Goal: Task Accomplishment & Management: Complete application form

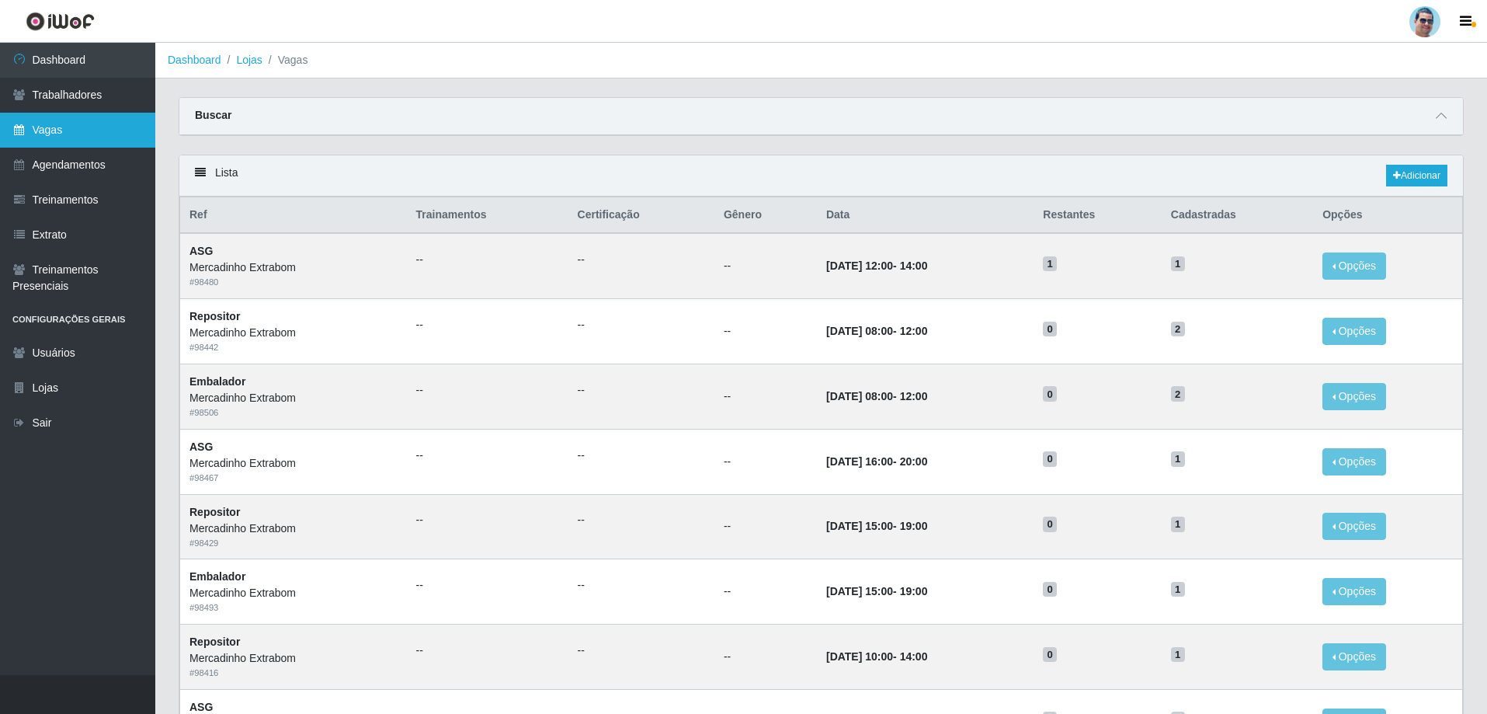
click at [43, 120] on link "Vagas" at bounding box center [77, 130] width 155 height 35
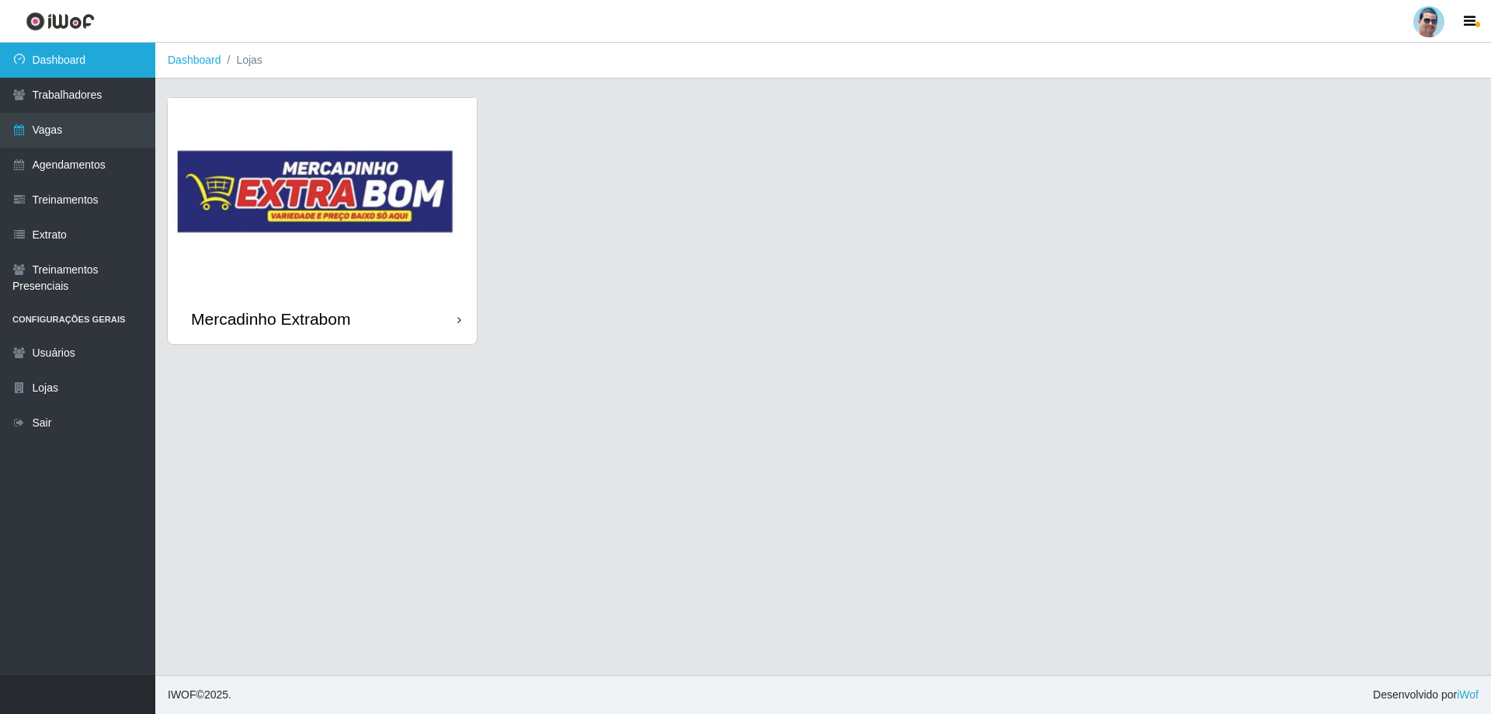
click at [130, 67] on link "Dashboard" at bounding box center [77, 60] width 155 height 35
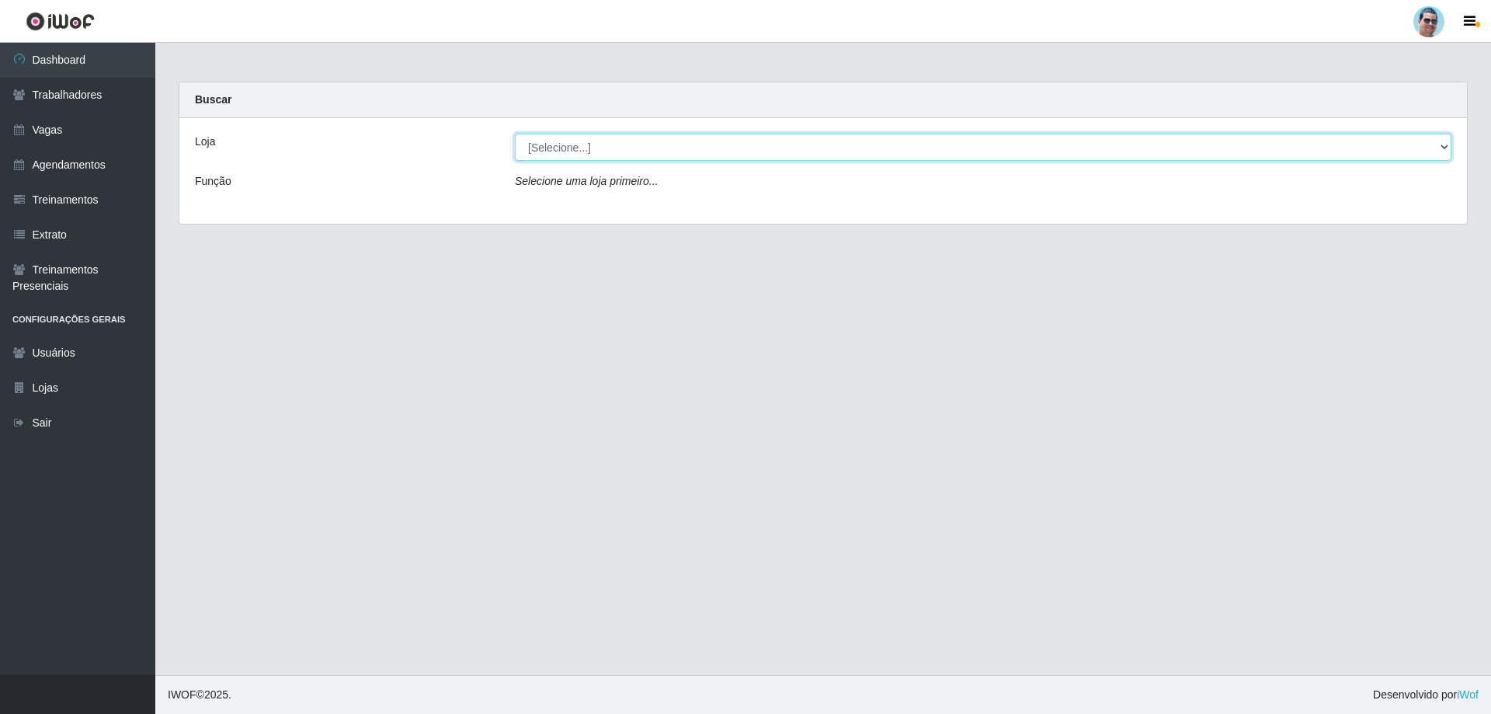
click at [1444, 141] on select "[Selecione...] Mercadinho Extrabom" at bounding box center [983, 147] width 936 height 27
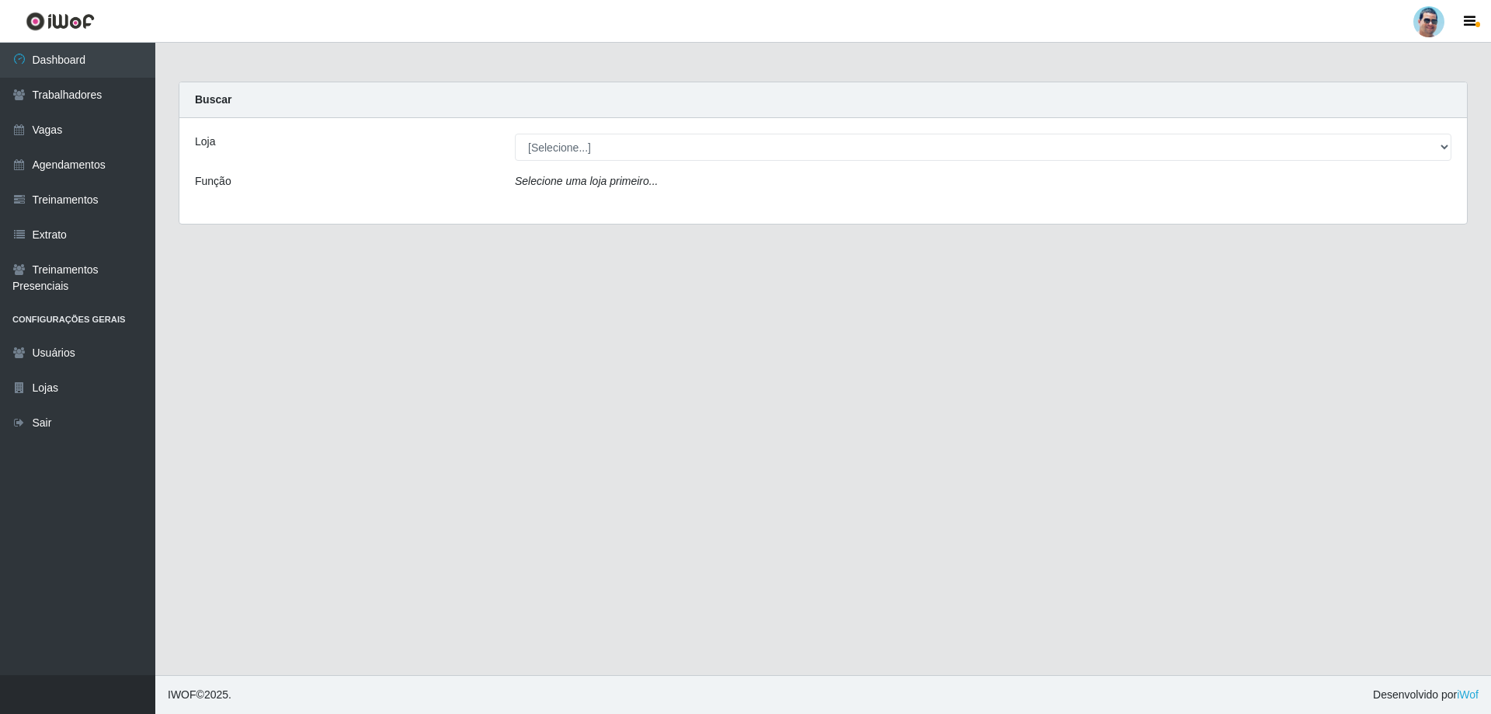
click at [1205, 227] on div "Carregando... Buscar Loja [Selecione...] Mercadinho Extrabom Função Selecione […" at bounding box center [823, 162] width 1312 height 161
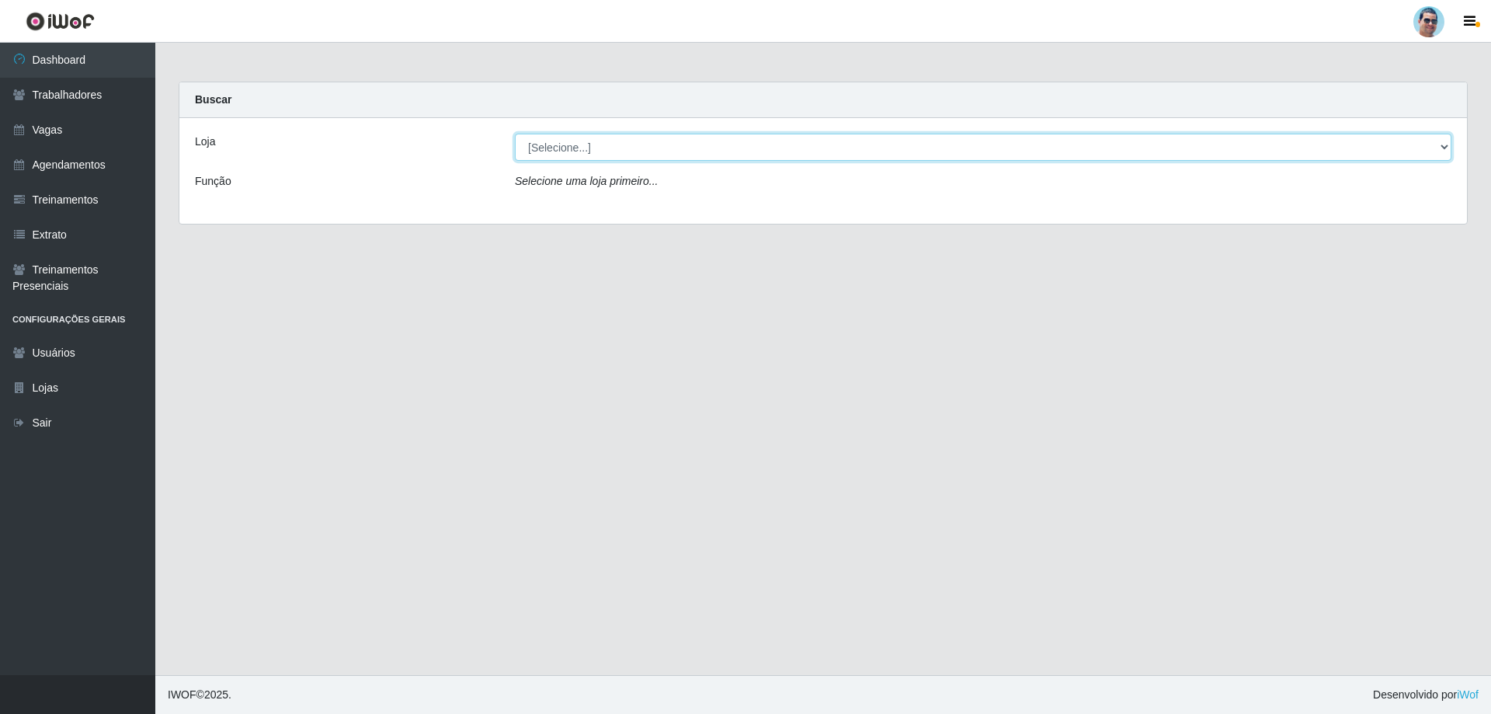
click at [1415, 157] on select "[Selecione...] Mercadinho Extrabom" at bounding box center [983, 147] width 936 height 27
select select "175"
click at [515, 134] on select "[Selecione...] Mercadinho Extrabom" at bounding box center [983, 147] width 936 height 27
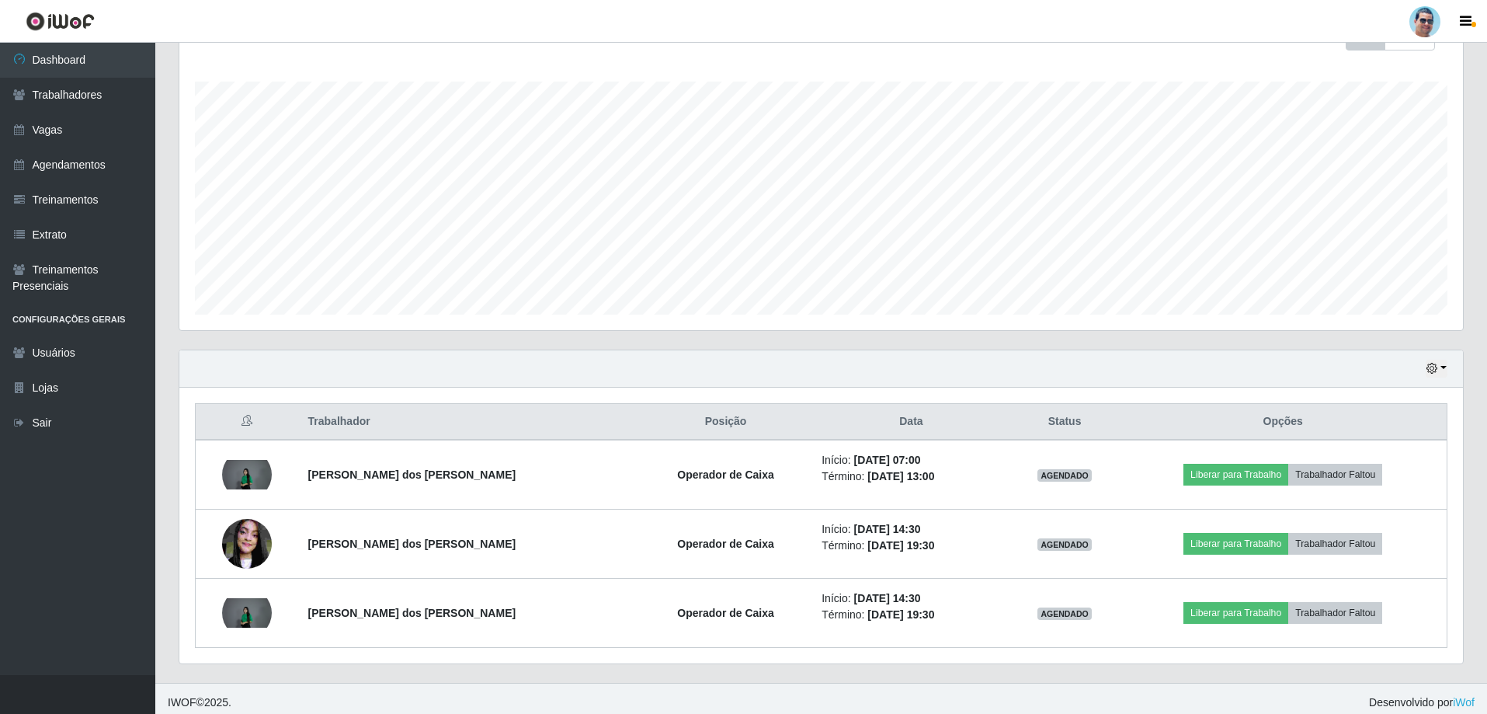
scroll to position [248, 0]
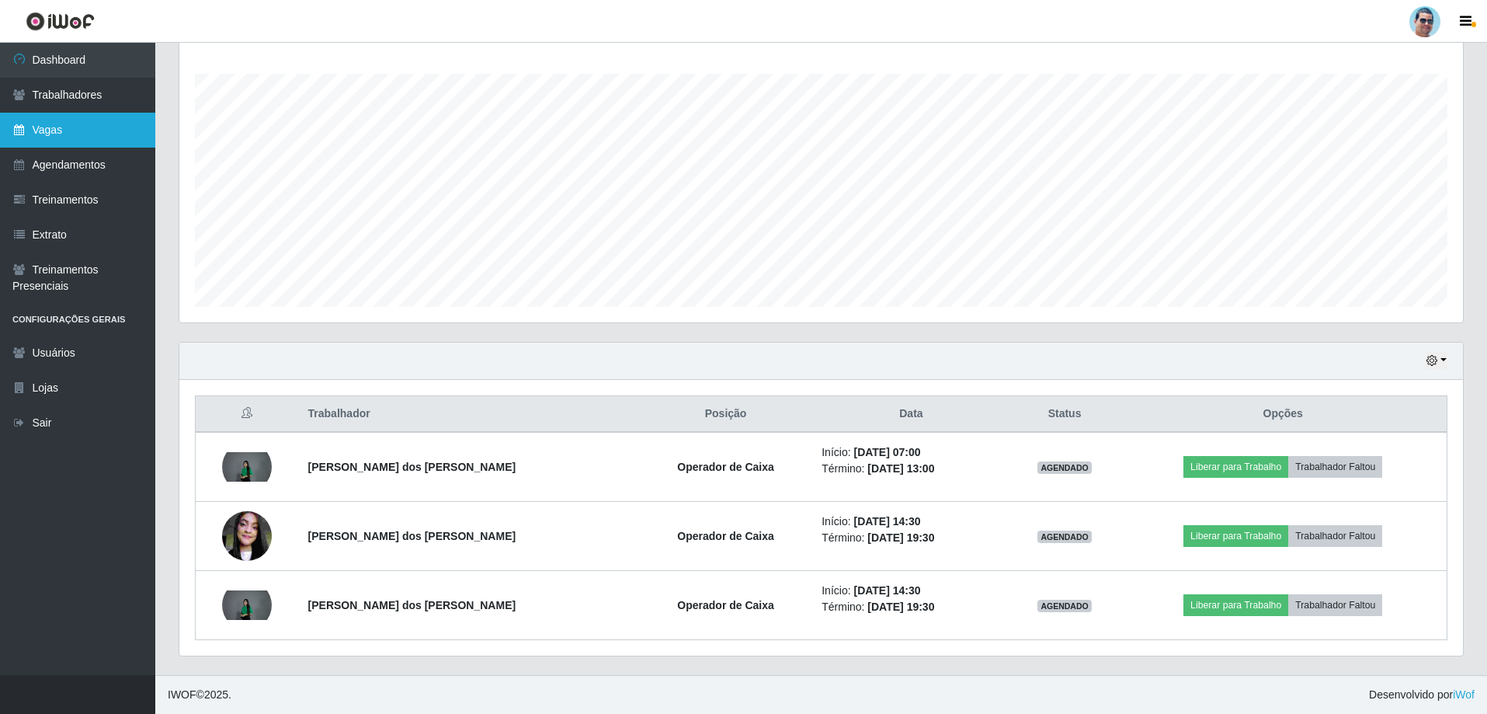
click at [122, 144] on link "Vagas" at bounding box center [77, 130] width 155 height 35
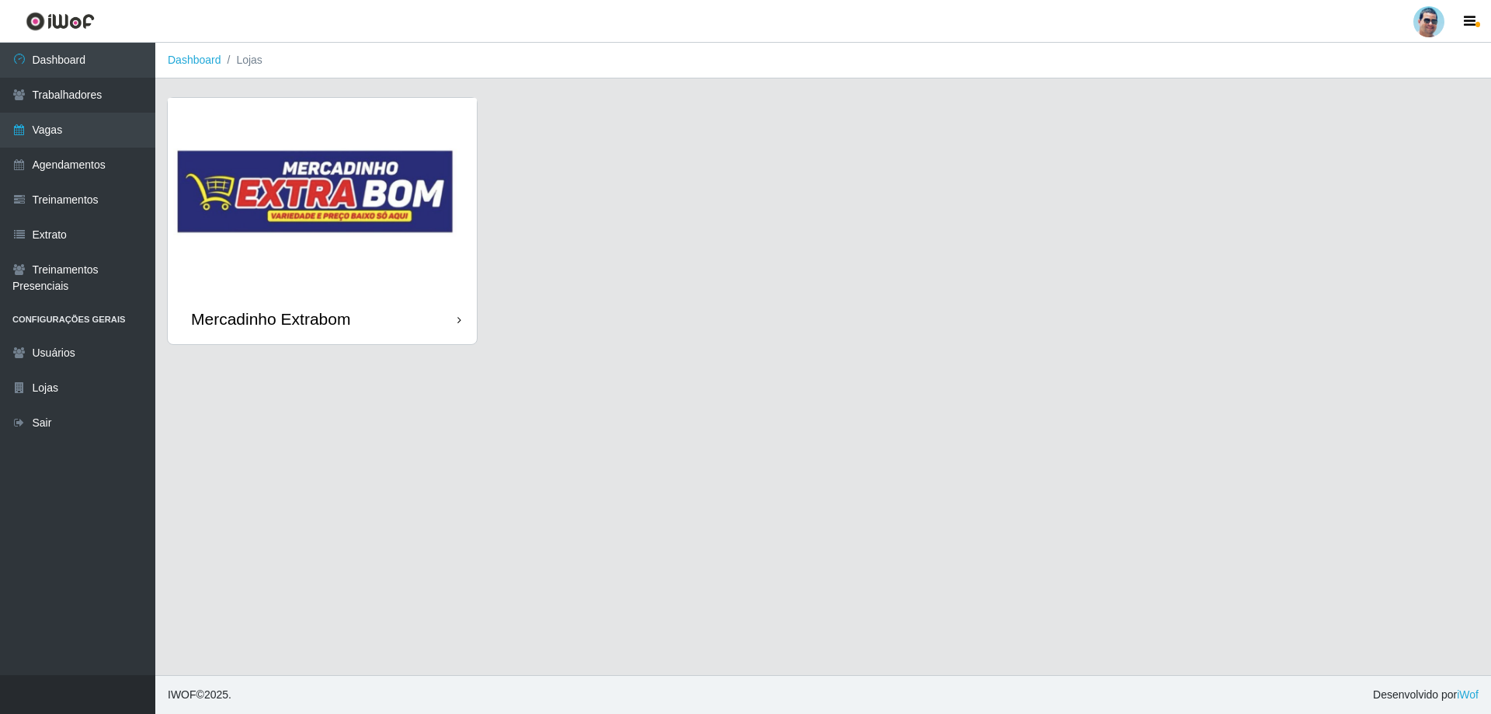
click at [347, 289] on img at bounding box center [322, 196] width 309 height 196
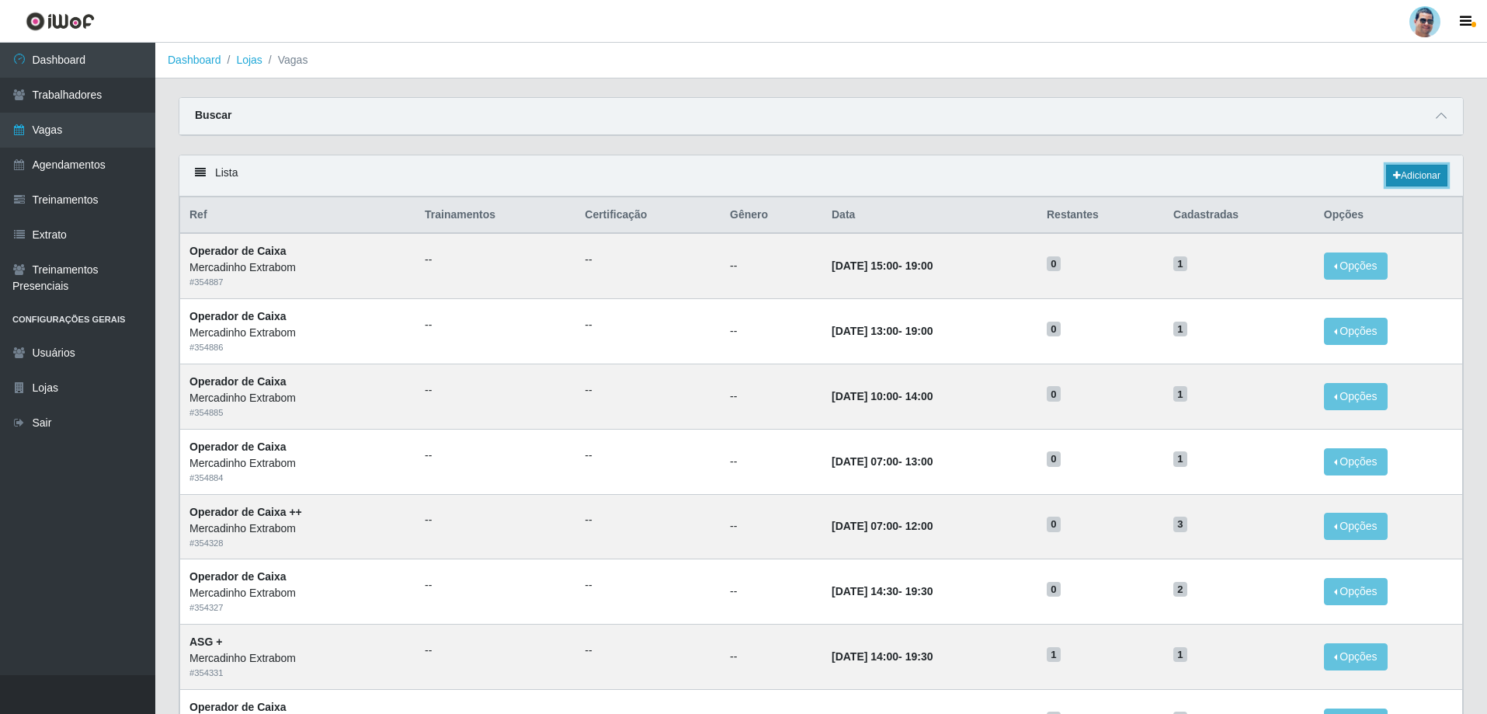
click at [1405, 171] on link "Adicionar" at bounding box center [1416, 176] width 61 height 22
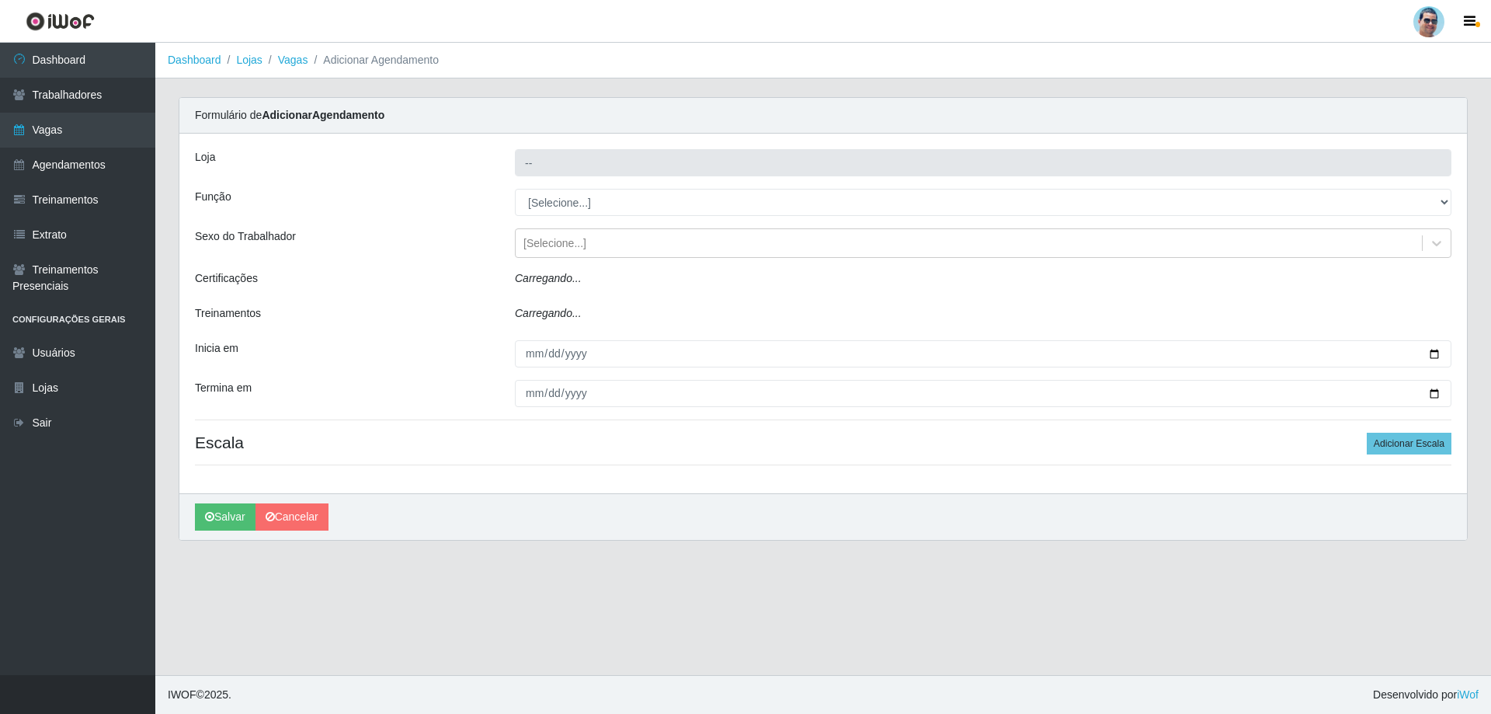
type input "Mercadinho Extrabom"
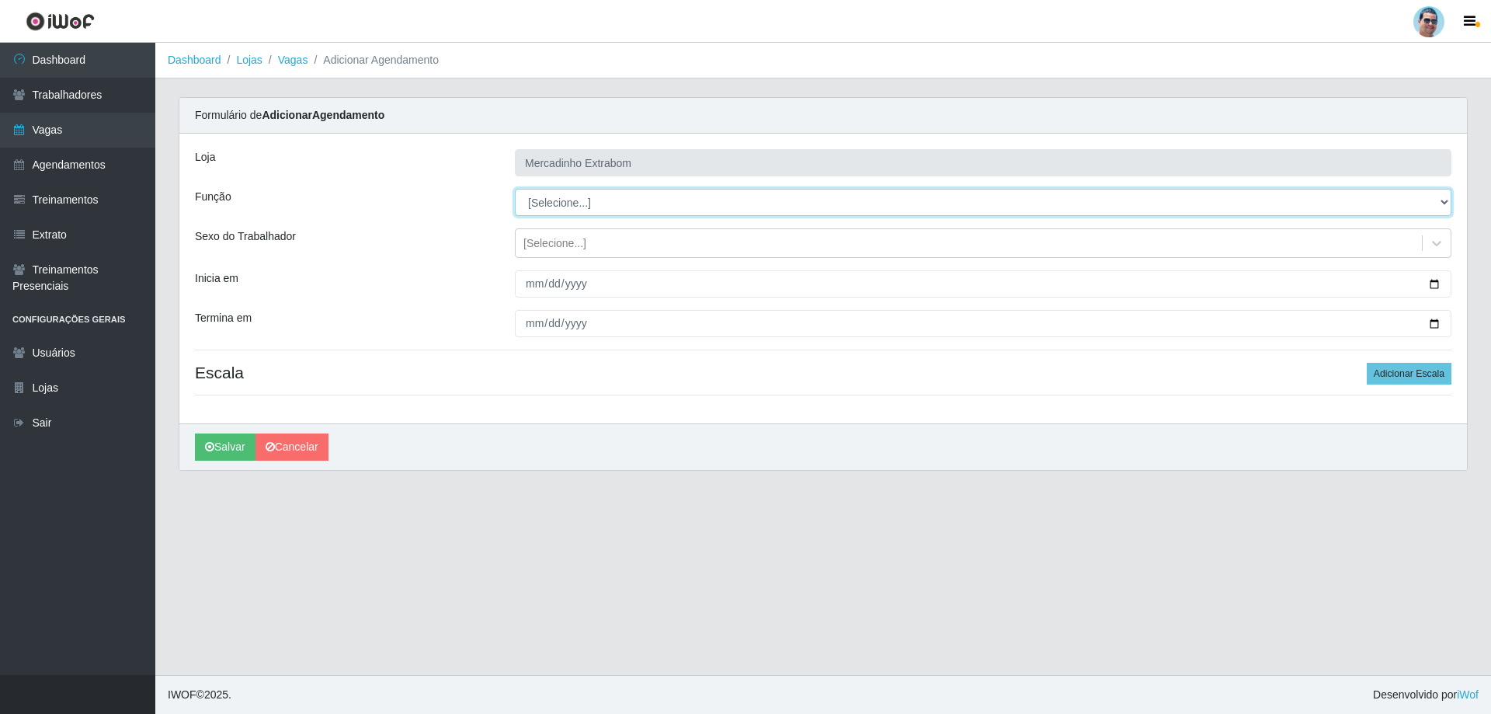
click at [556, 200] on select "[Selecione...] ASG ASG + ASG ++ Balconista Balconista + Balconista ++ Carregado…" at bounding box center [983, 202] width 936 height 27
click at [98, 60] on link "Dashboard" at bounding box center [77, 60] width 155 height 35
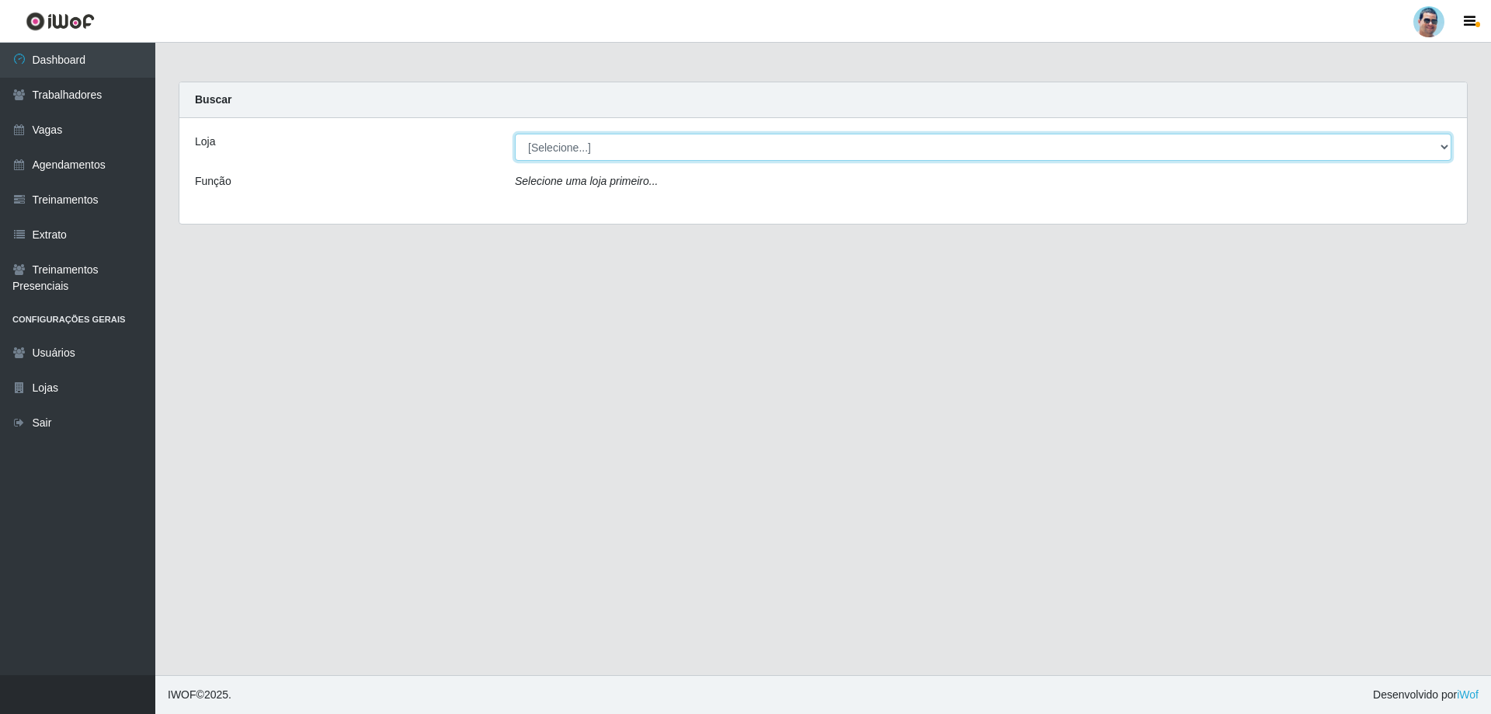
click at [631, 156] on select "[Selecione...] Mercadinho Extrabom" at bounding box center [983, 147] width 936 height 27
select select "175"
click at [515, 134] on select "[Selecione...] Mercadinho Extrabom" at bounding box center [983, 147] width 936 height 27
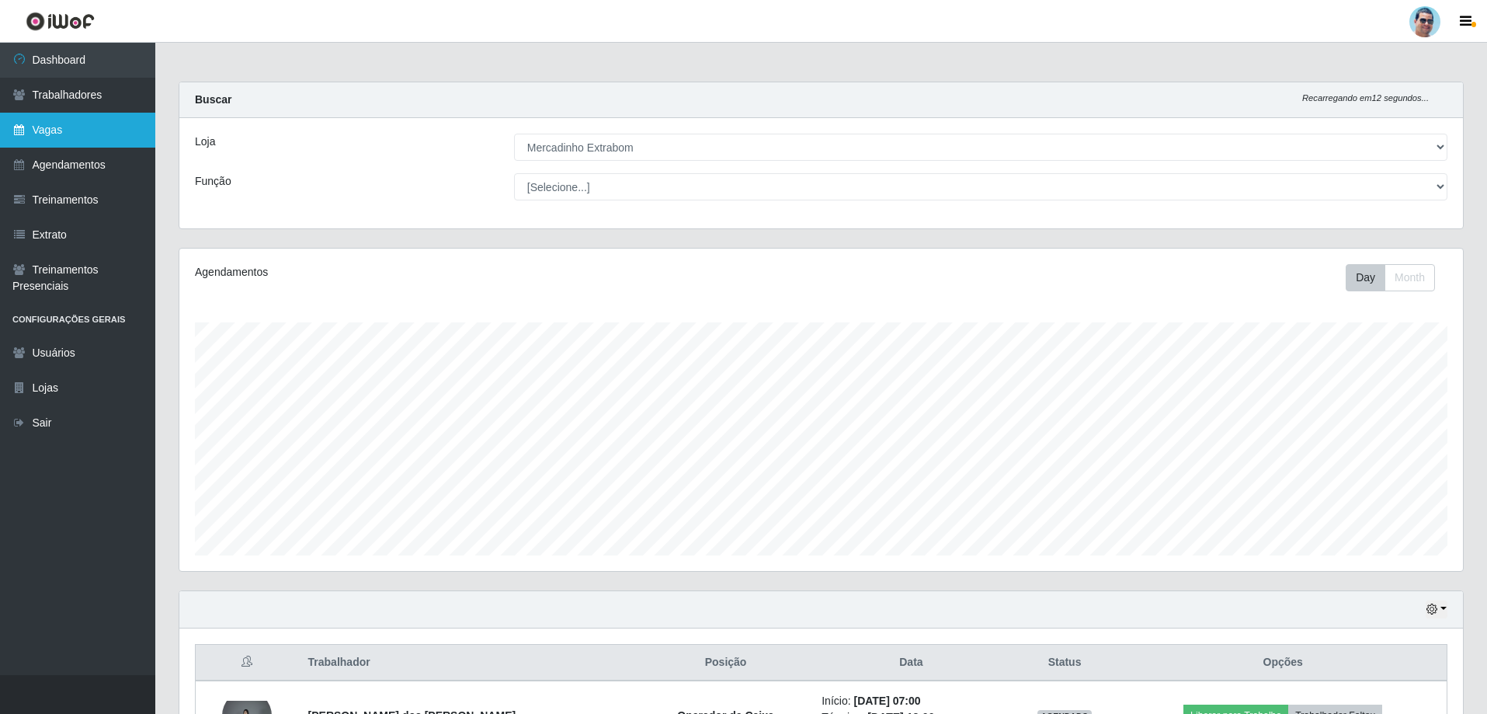
click at [81, 119] on link "Vagas" at bounding box center [77, 130] width 155 height 35
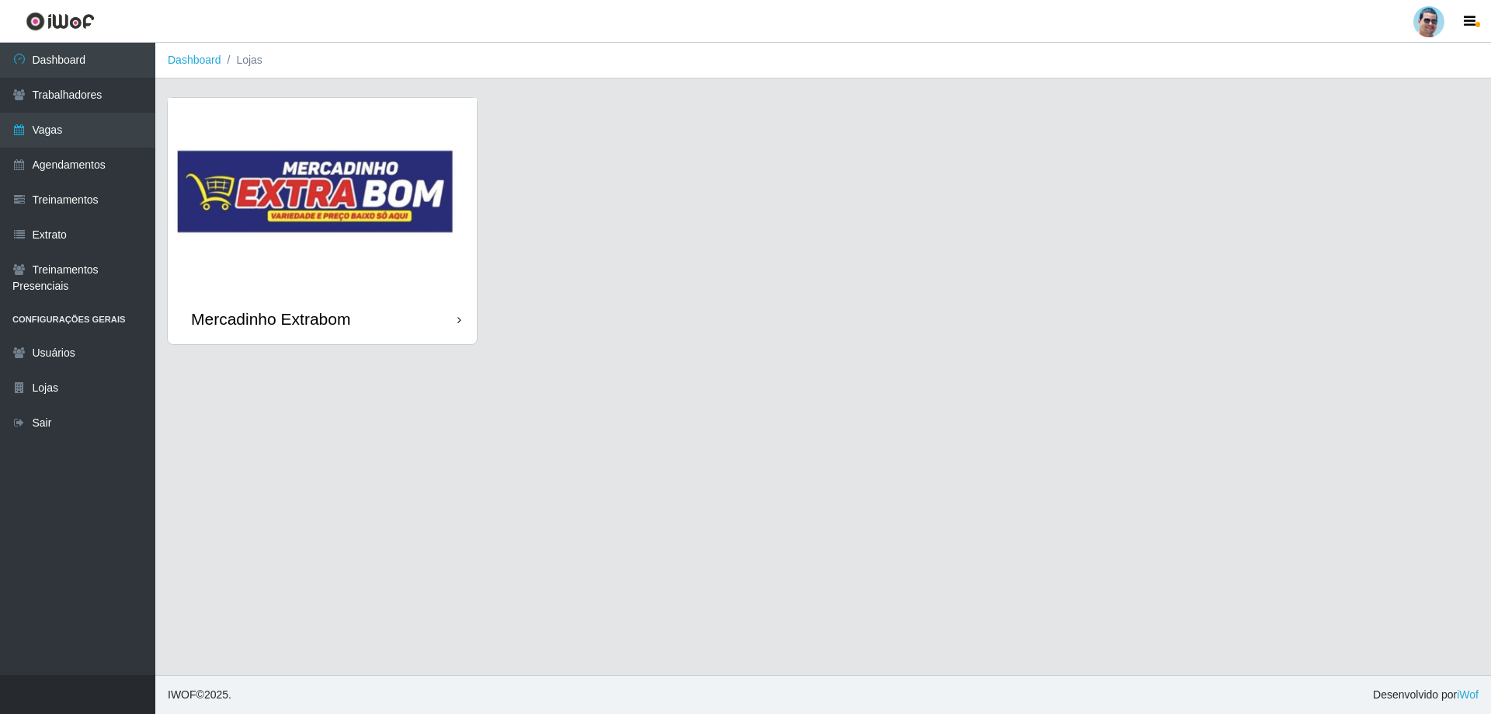
click at [405, 262] on img at bounding box center [322, 196] width 309 height 196
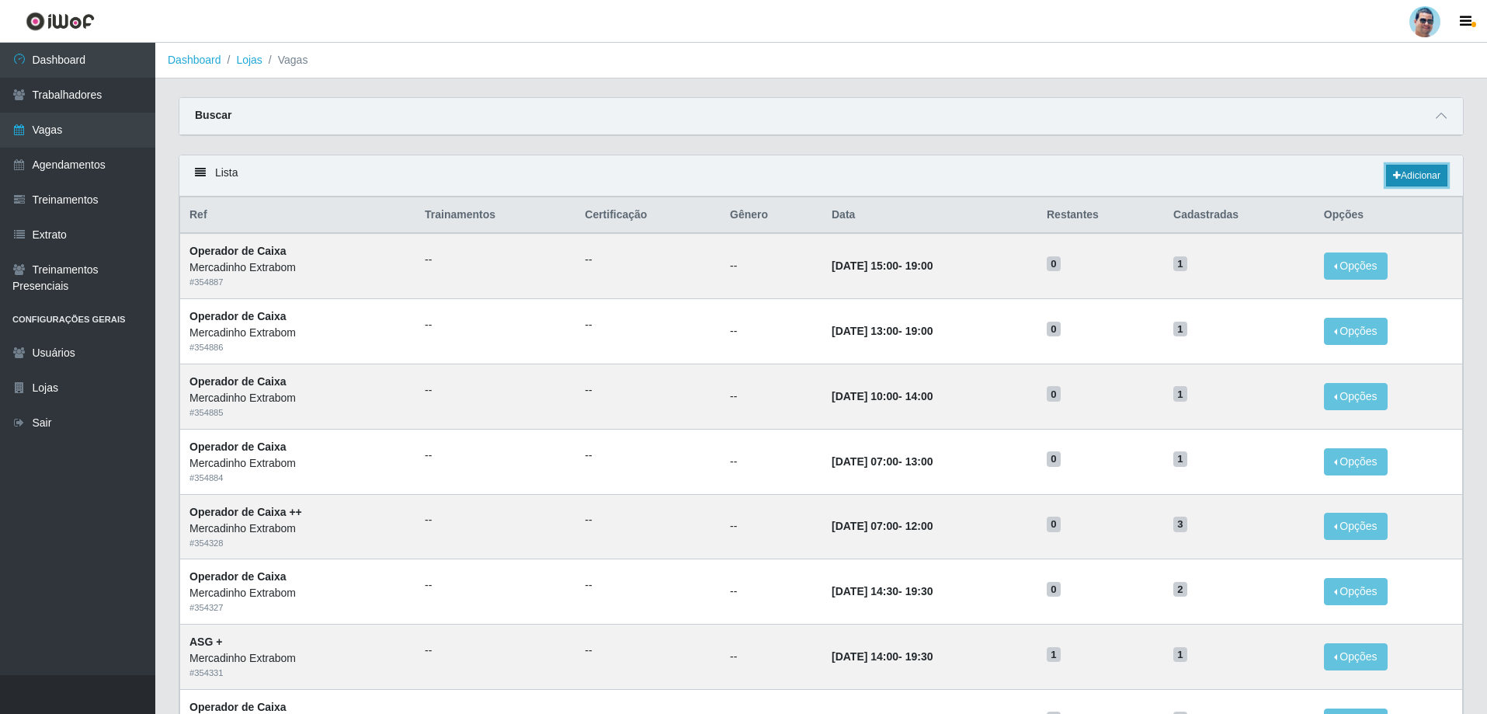
click at [1427, 177] on link "Adicionar" at bounding box center [1416, 176] width 61 height 22
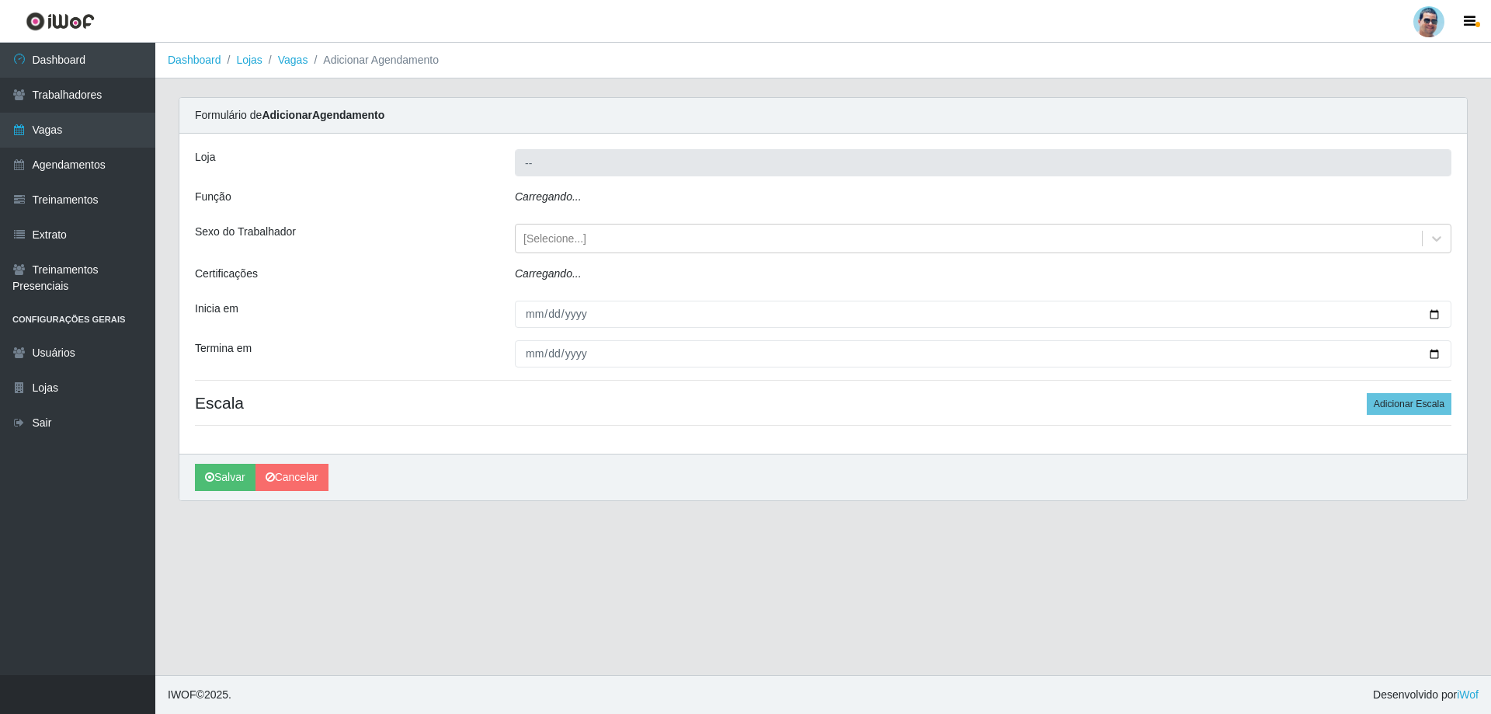
type input "Mercadinho Extrabom"
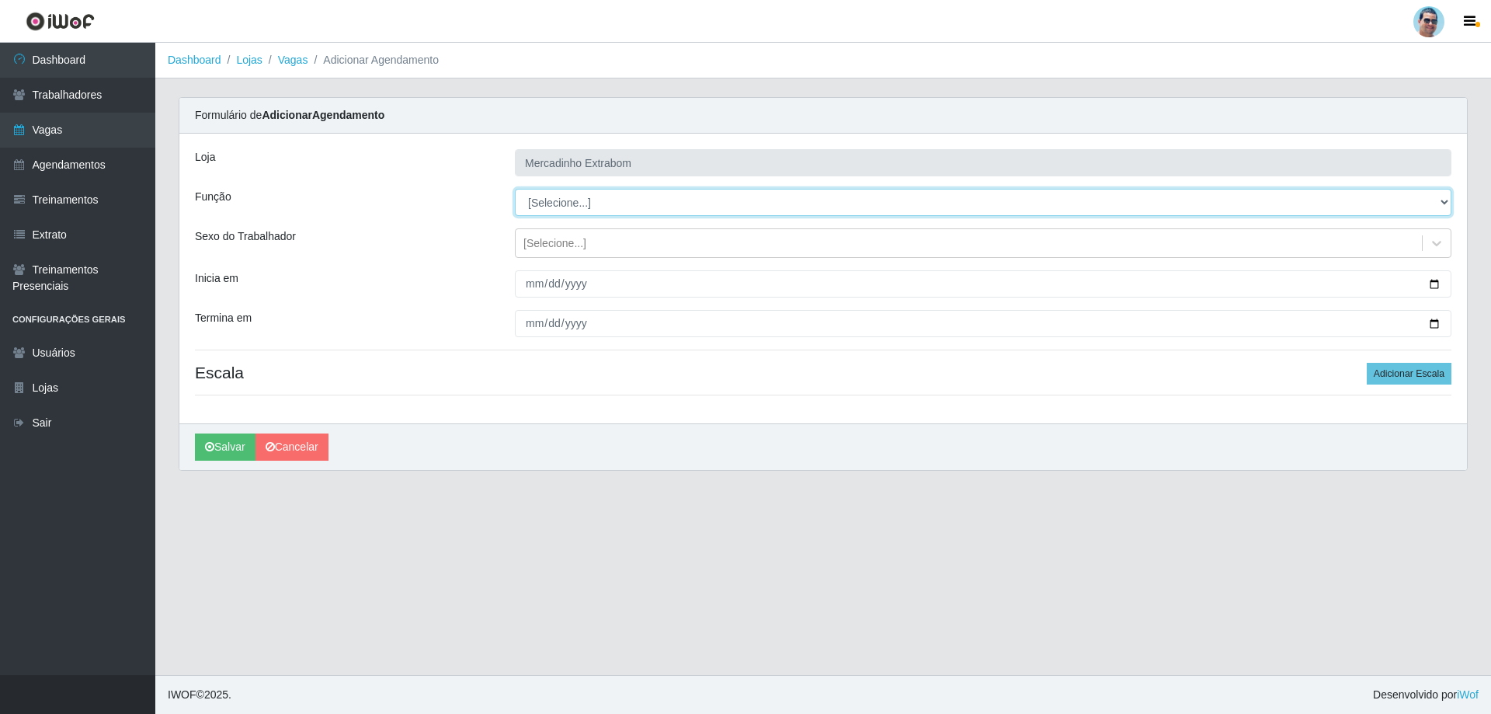
click at [557, 207] on select "[Selecione...] ASG ASG + ASG ++ Balconista Balconista + Balconista ++ Carregado…" at bounding box center [983, 202] width 936 height 27
select select "73"
click at [515, 189] on select "[Selecione...] ASG ASG + ASG ++ Balconista Balconista + Balconista ++ Carregado…" at bounding box center [983, 202] width 936 height 27
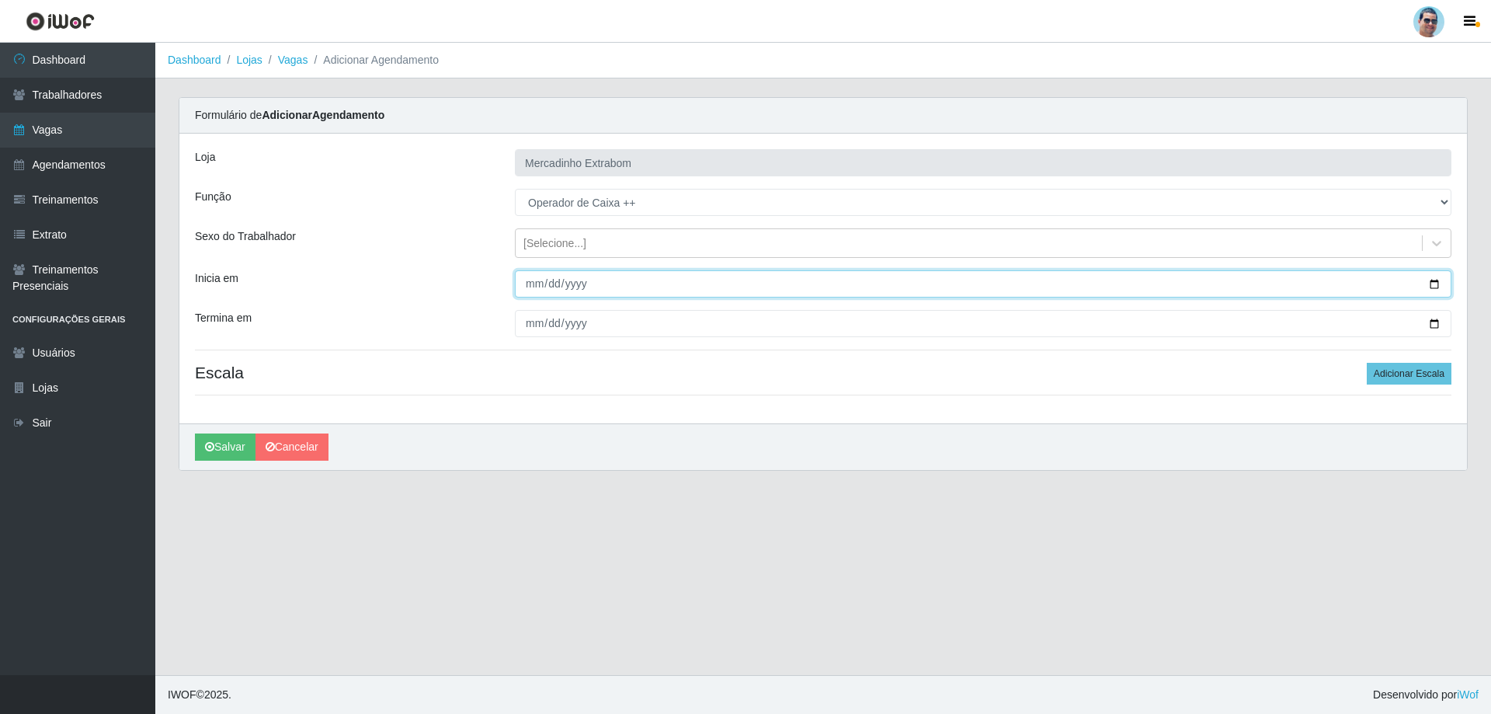
click at [533, 286] on input "Inicia em" at bounding box center [983, 283] width 936 height 27
type input "[DATE]"
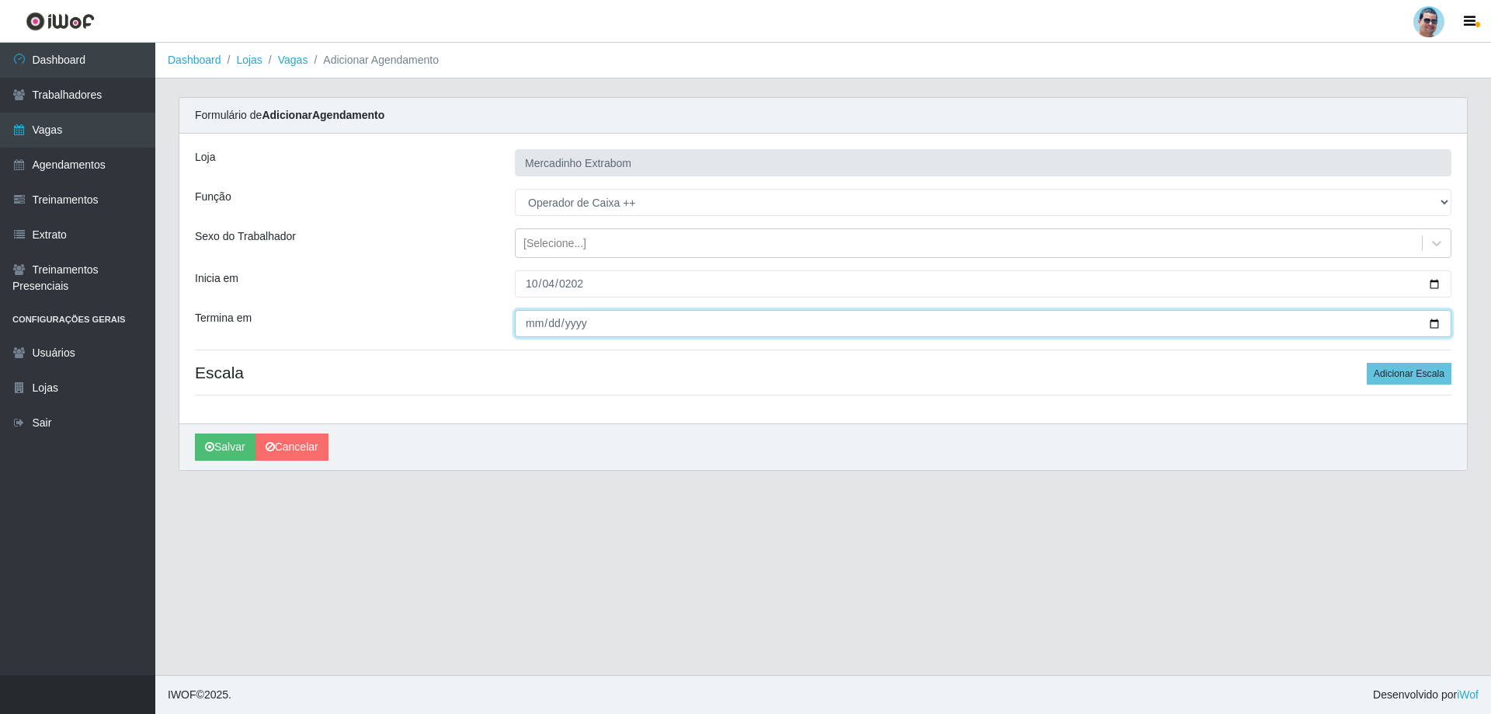
click at [533, 326] on input "Termina em" at bounding box center [983, 323] width 936 height 27
type input "[DATE]"
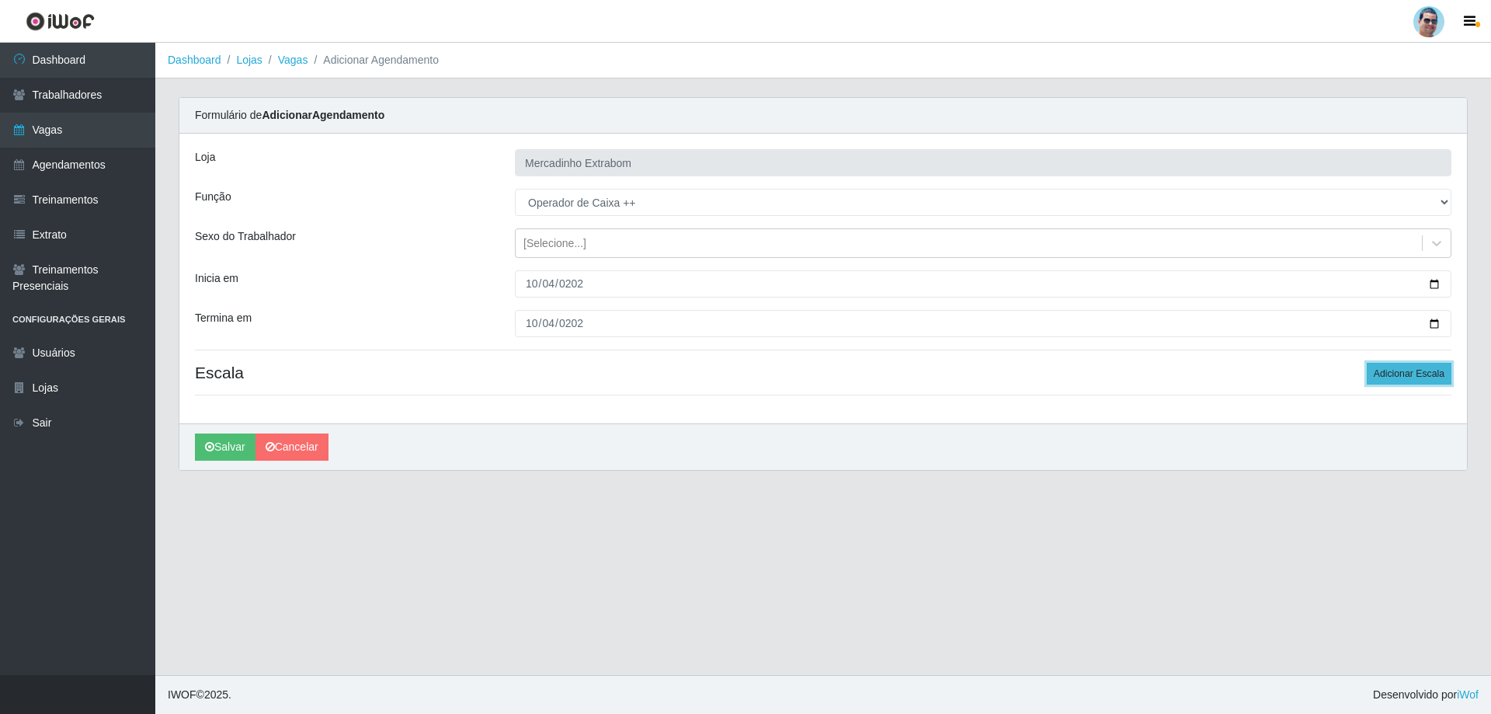
click at [1415, 371] on button "Adicionar Escala" at bounding box center [1408, 374] width 85 height 22
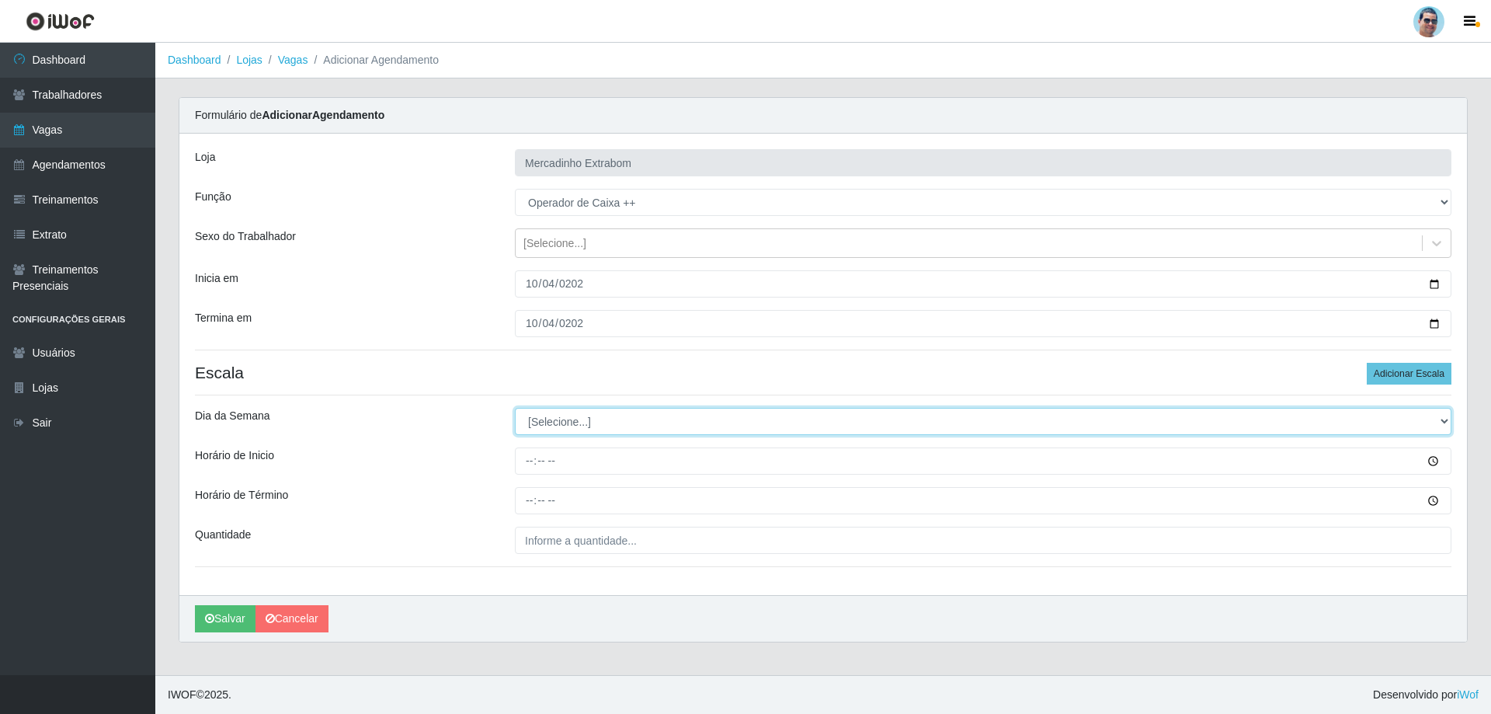
click at [546, 421] on select "[Selecione...] Segunda Terça Quarta Quinta Sexta Sábado Domingo" at bounding box center [983, 421] width 936 height 27
select select "6"
click at [515, 408] on select "[Selecione...] Segunda Terça Quarta Quinta Sexta Sábado Domingo" at bounding box center [983, 421] width 936 height 27
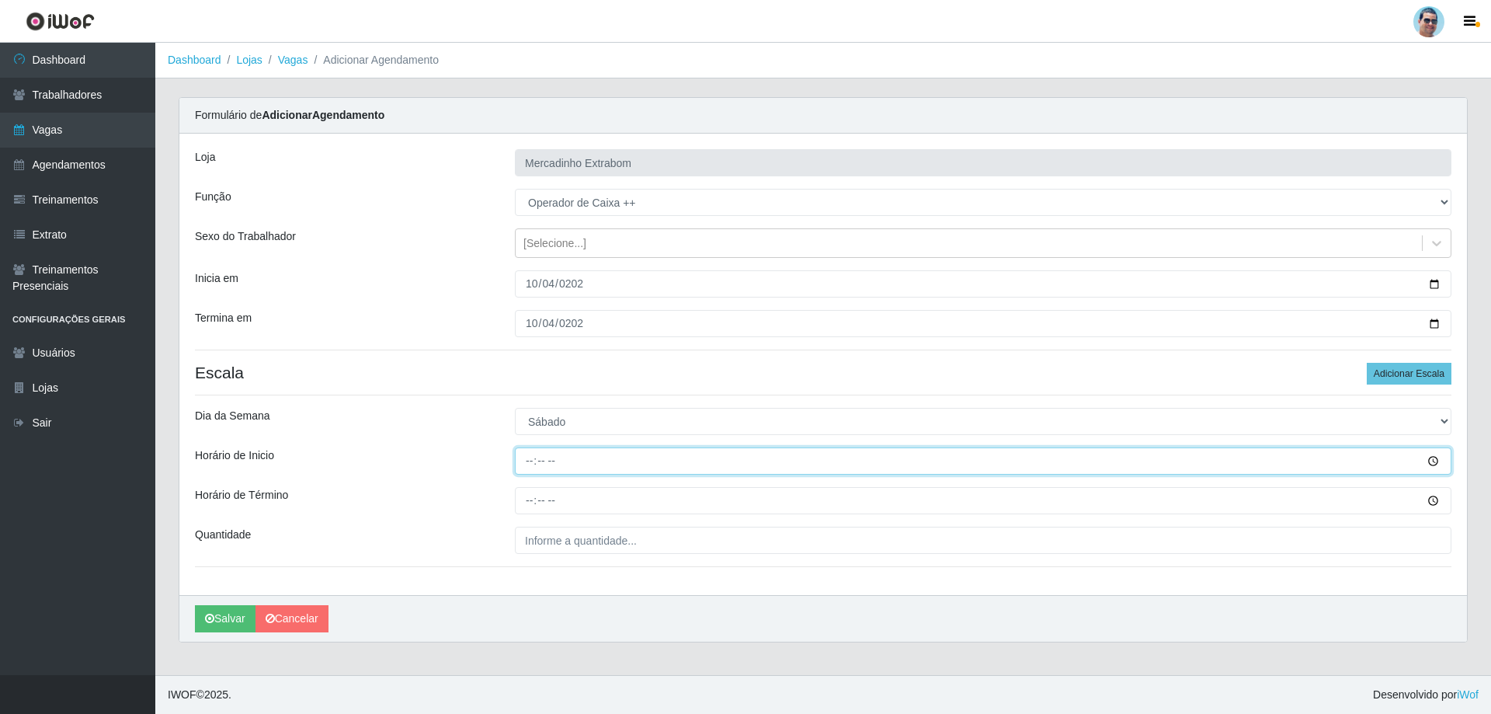
click at [533, 463] on input "Horário de Inicio" at bounding box center [983, 460] width 936 height 27
type input "10:00"
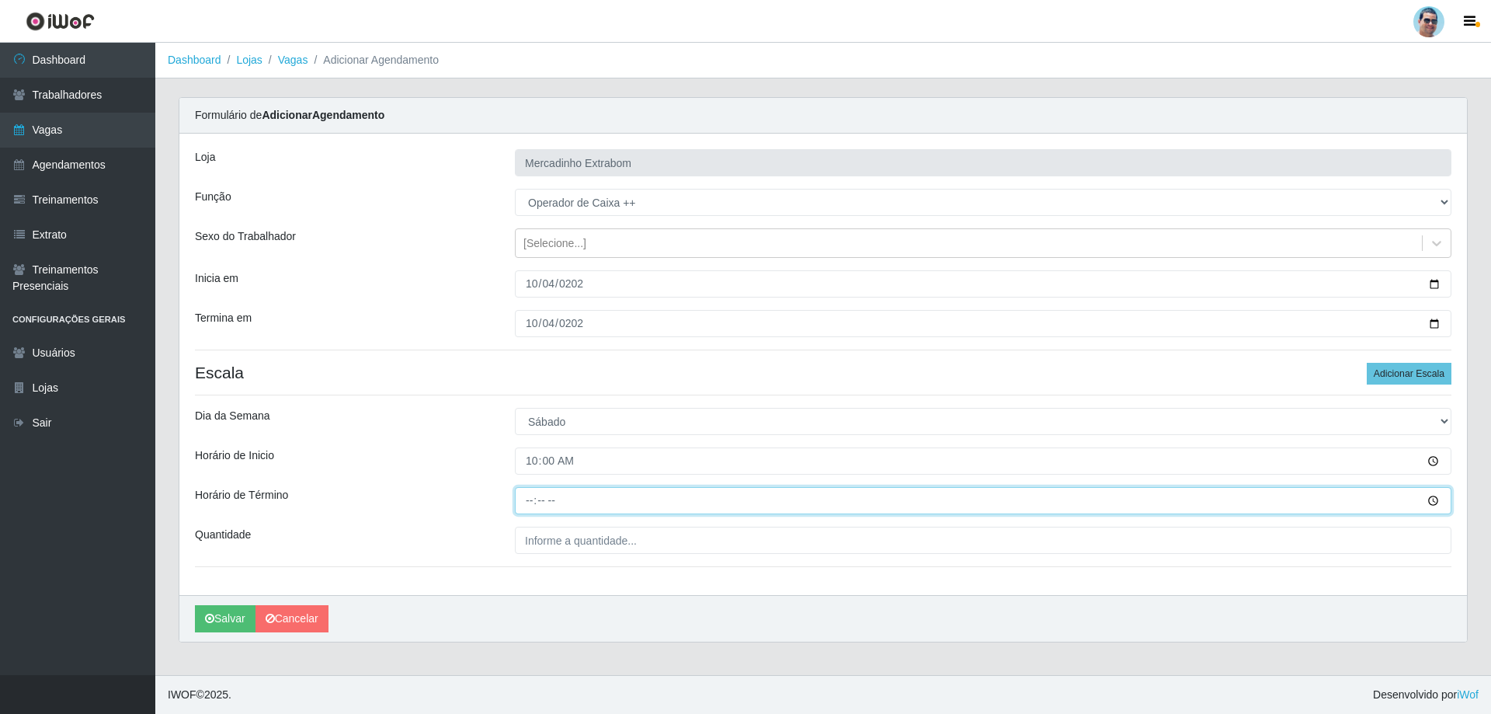
click at [530, 497] on input "Horário de Término" at bounding box center [983, 500] width 936 height 27
type input "14:00"
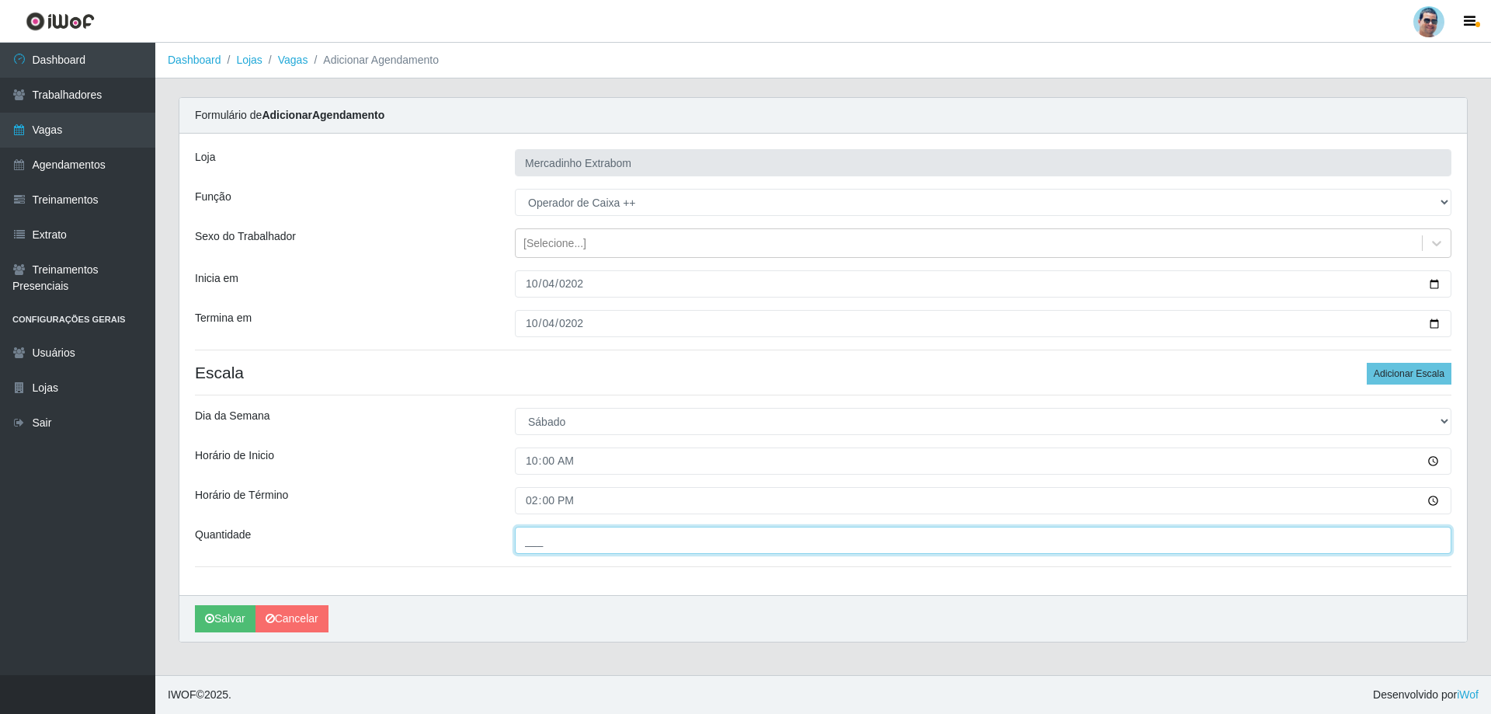
click at [533, 540] on input "___" at bounding box center [983, 539] width 936 height 27
type input "01_"
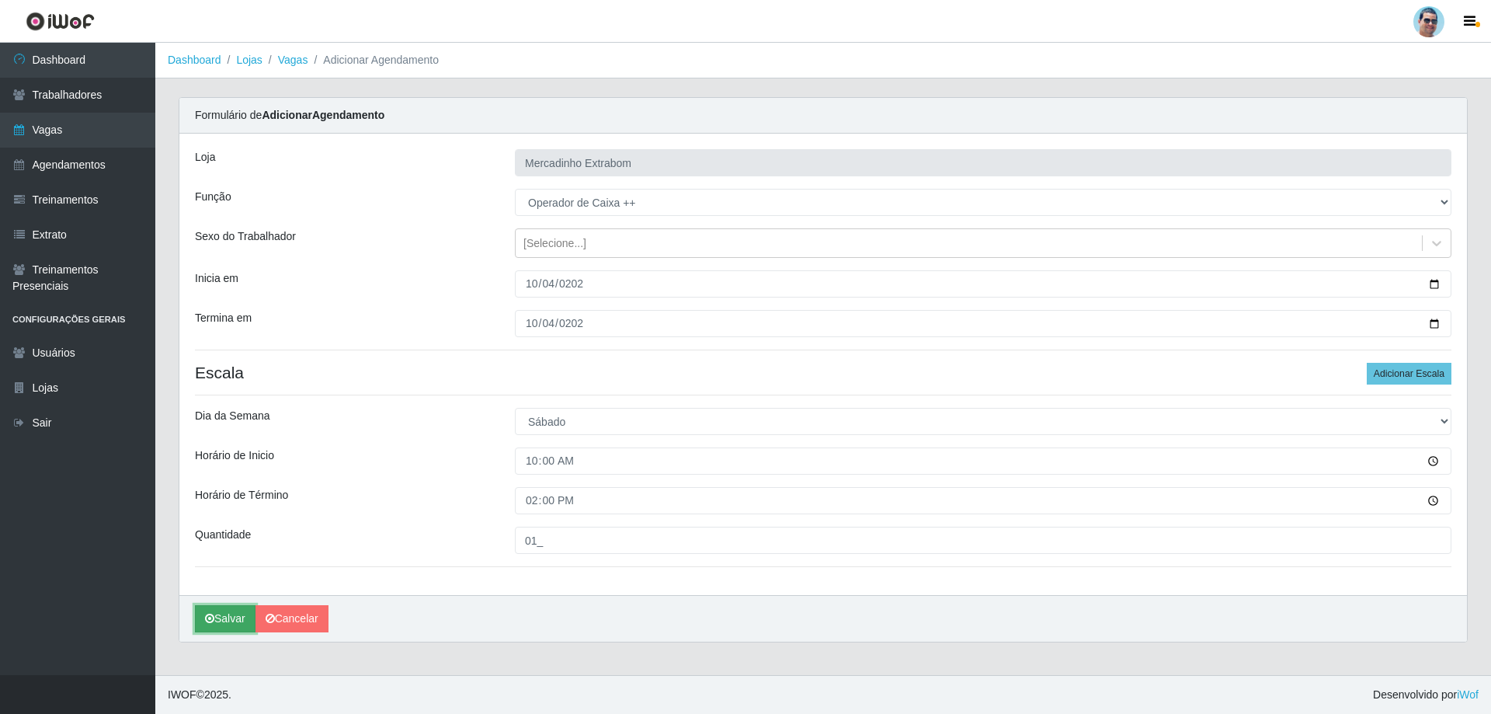
click at [231, 622] on button "Salvar" at bounding box center [225, 618] width 61 height 27
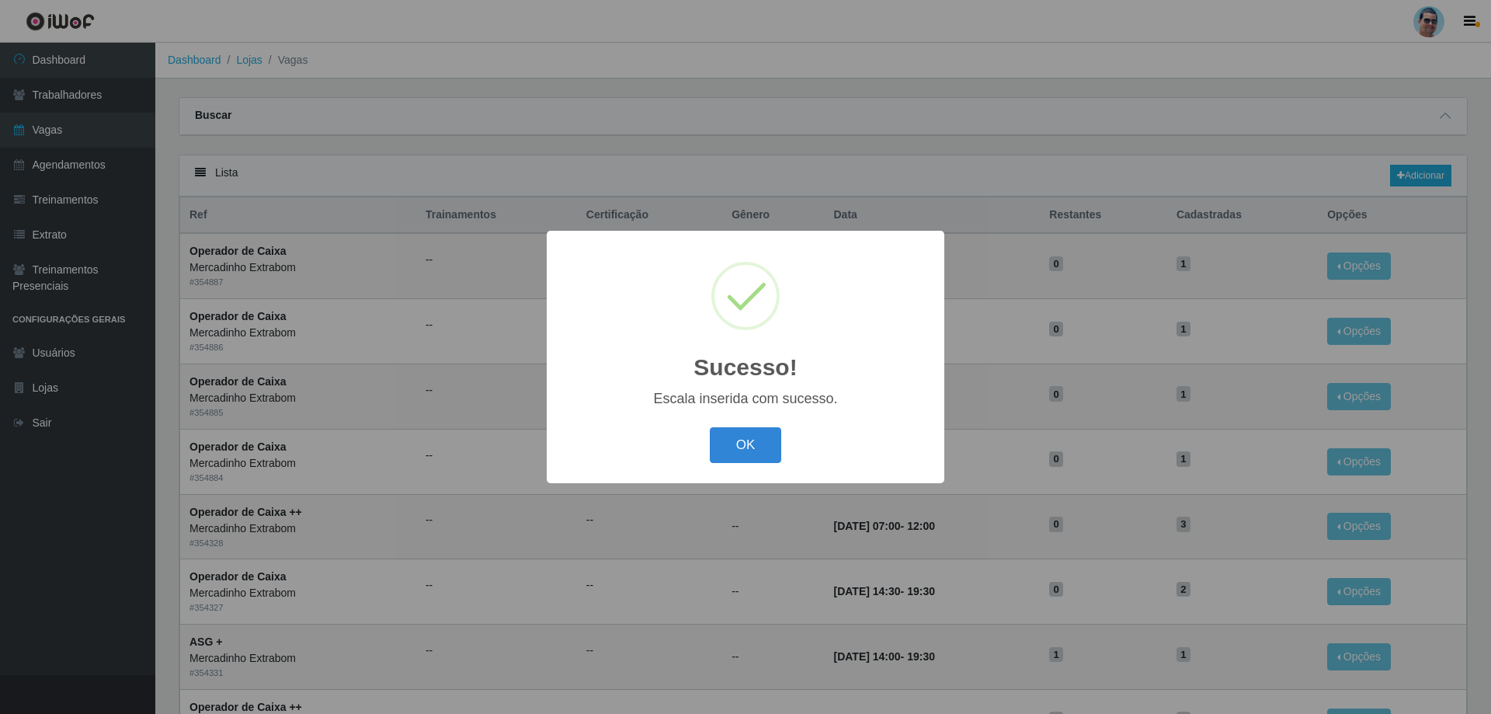
click at [710, 427] on button "OK" at bounding box center [746, 445] width 72 height 36
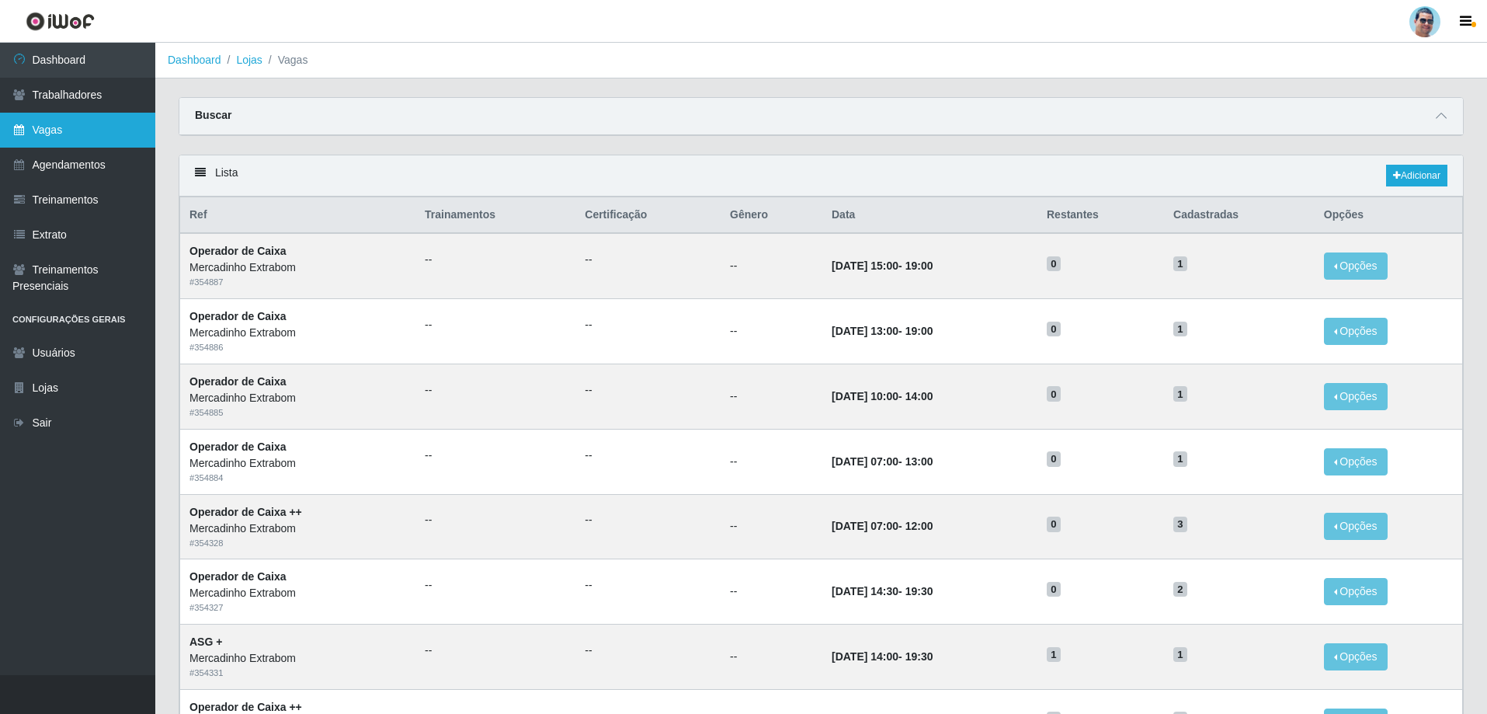
click at [131, 142] on link "Vagas" at bounding box center [77, 130] width 155 height 35
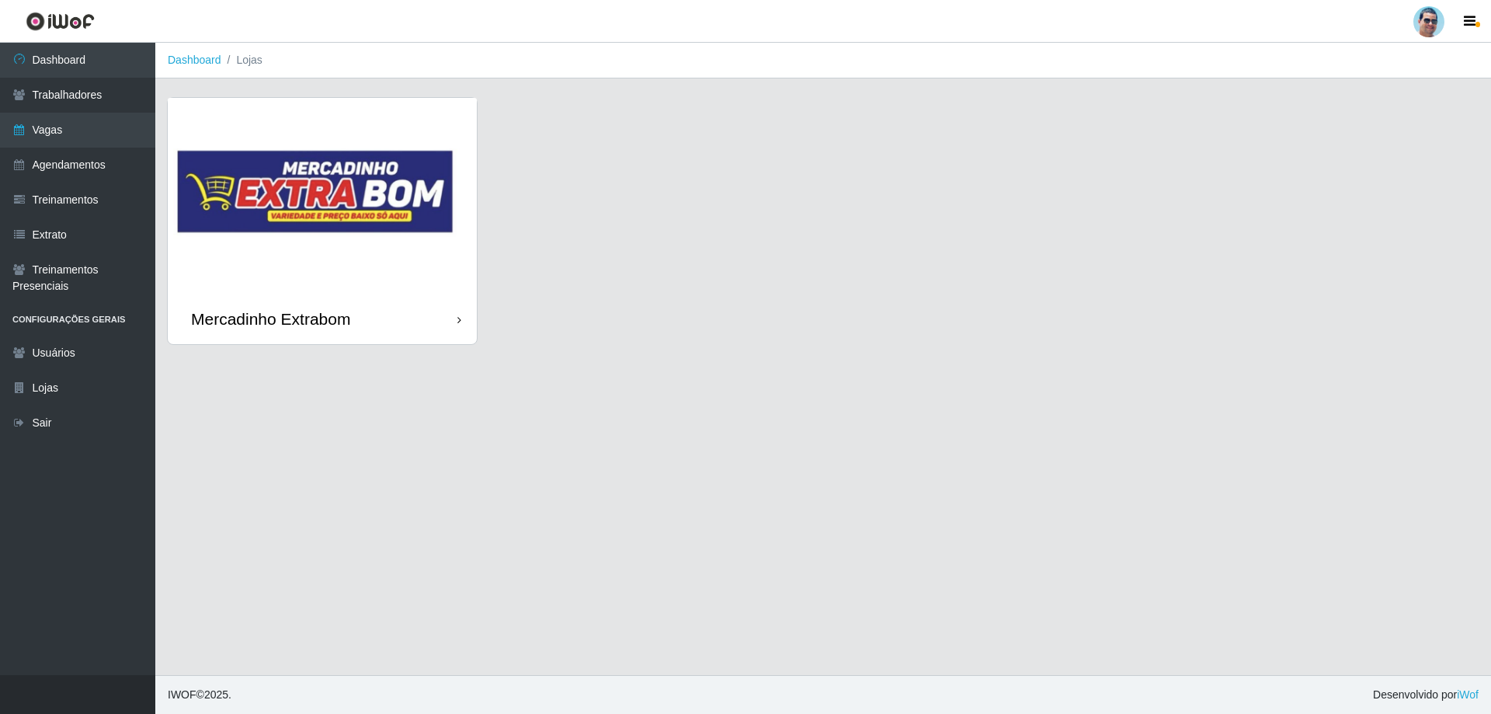
click at [267, 262] on img at bounding box center [322, 196] width 309 height 196
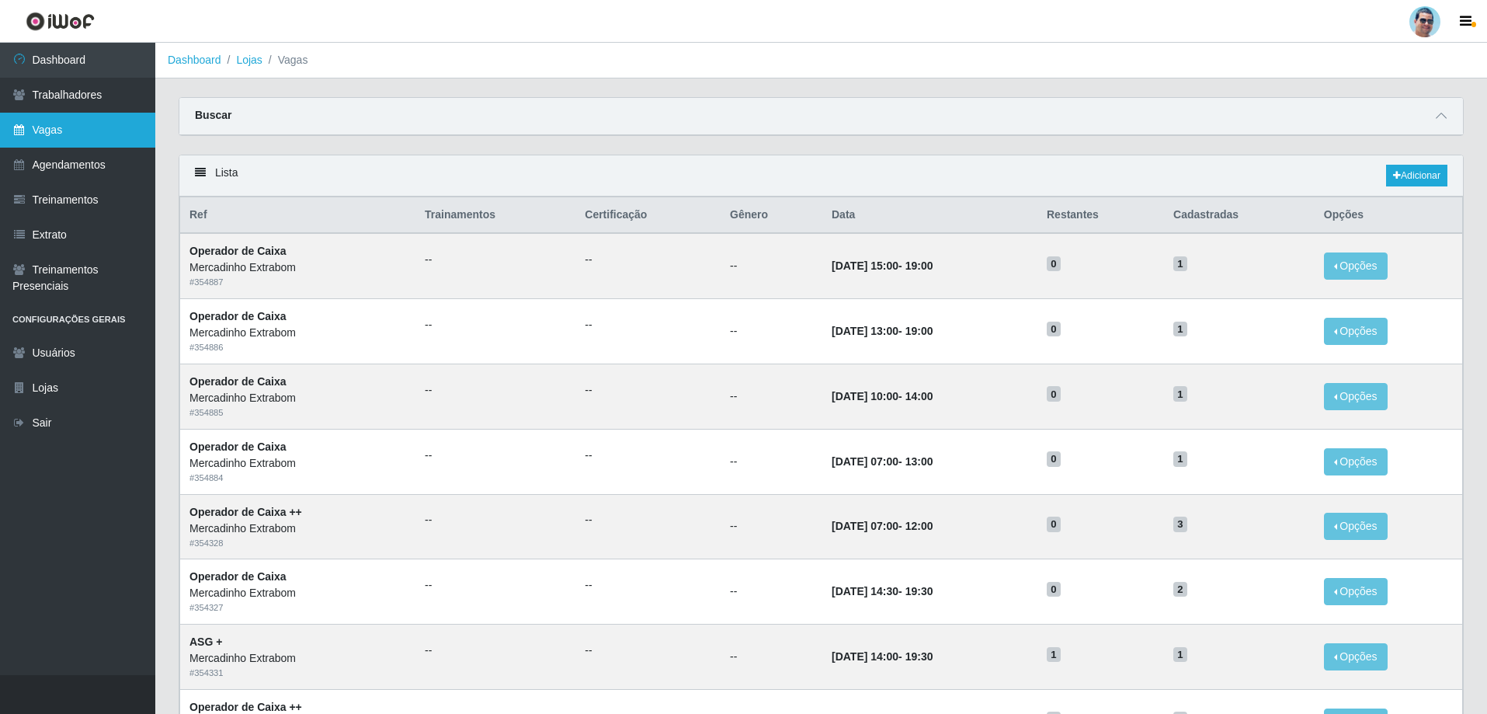
click at [120, 144] on link "Vagas" at bounding box center [77, 130] width 155 height 35
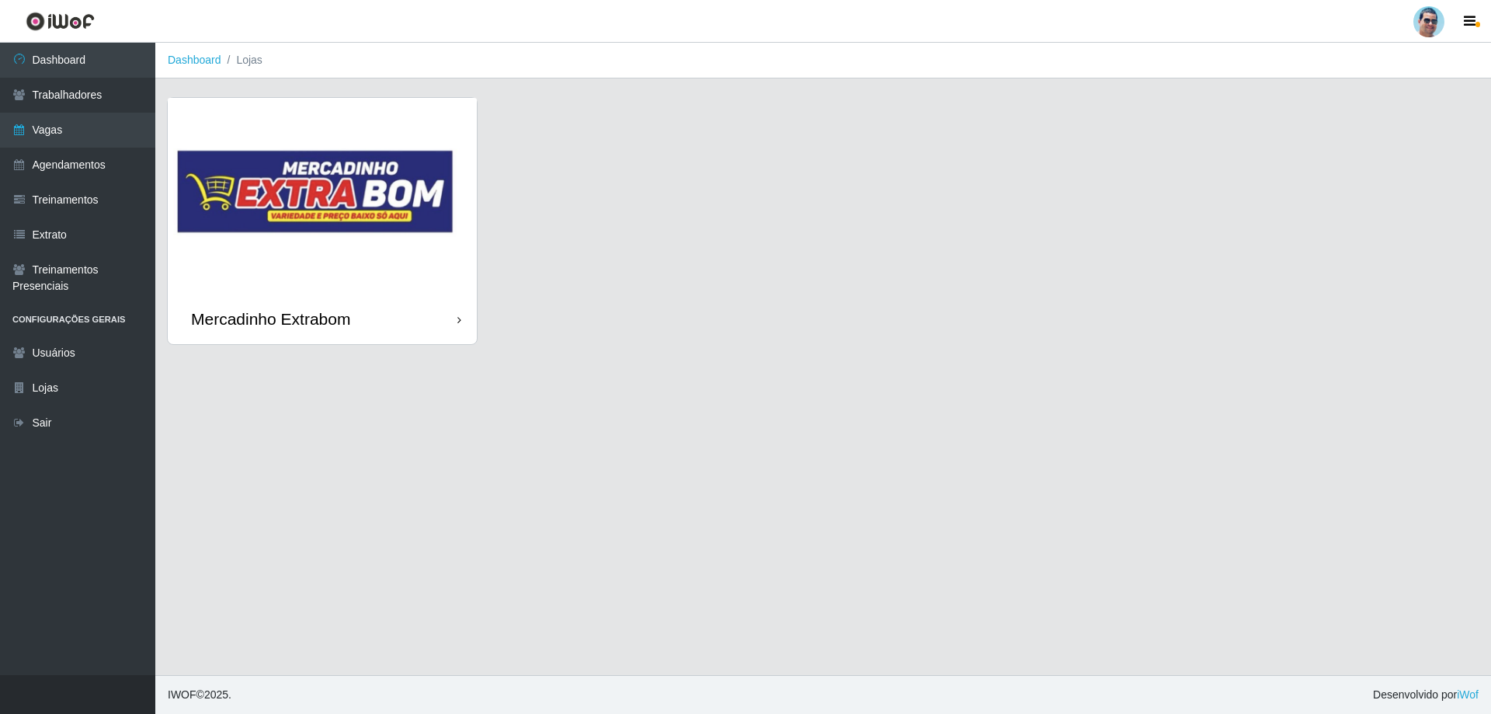
click at [363, 265] on img at bounding box center [322, 196] width 309 height 196
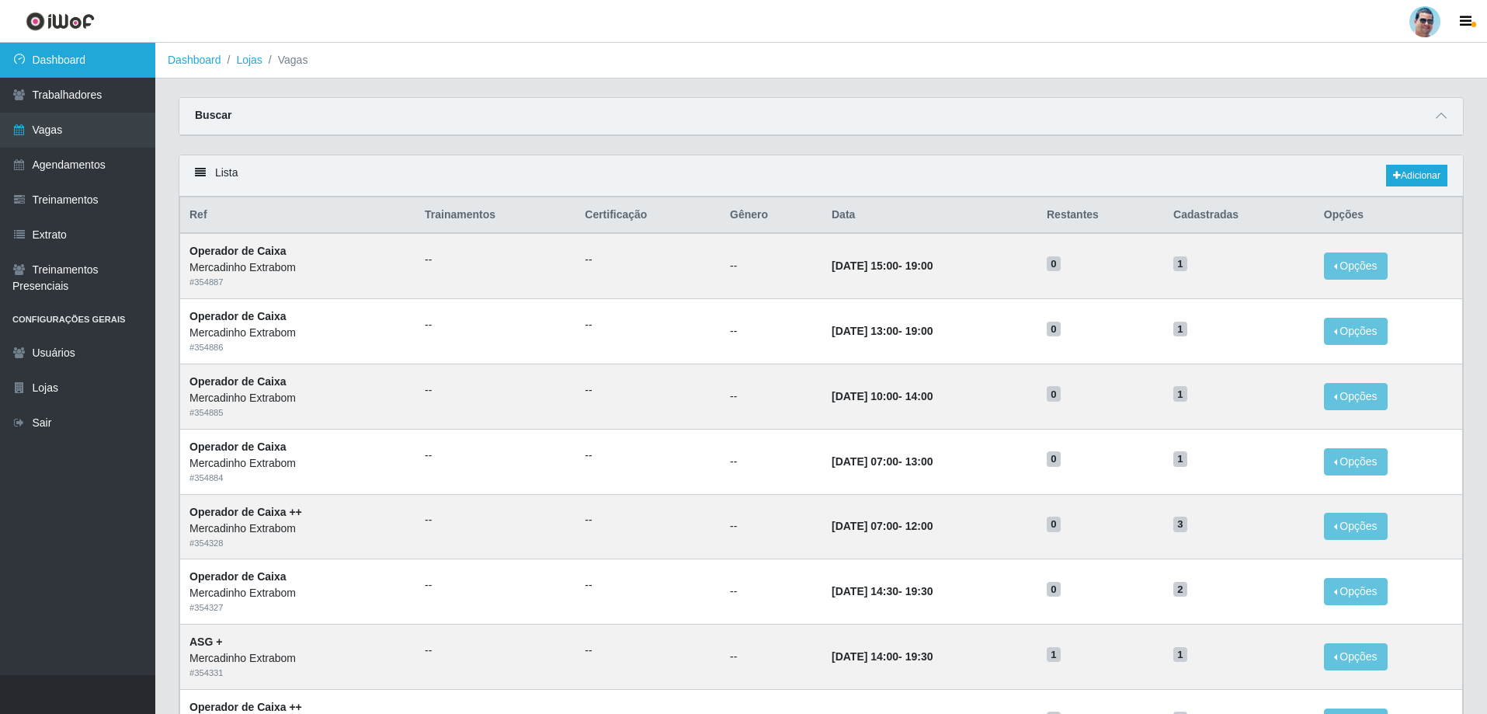
click at [95, 54] on link "Dashboard" at bounding box center [77, 60] width 155 height 35
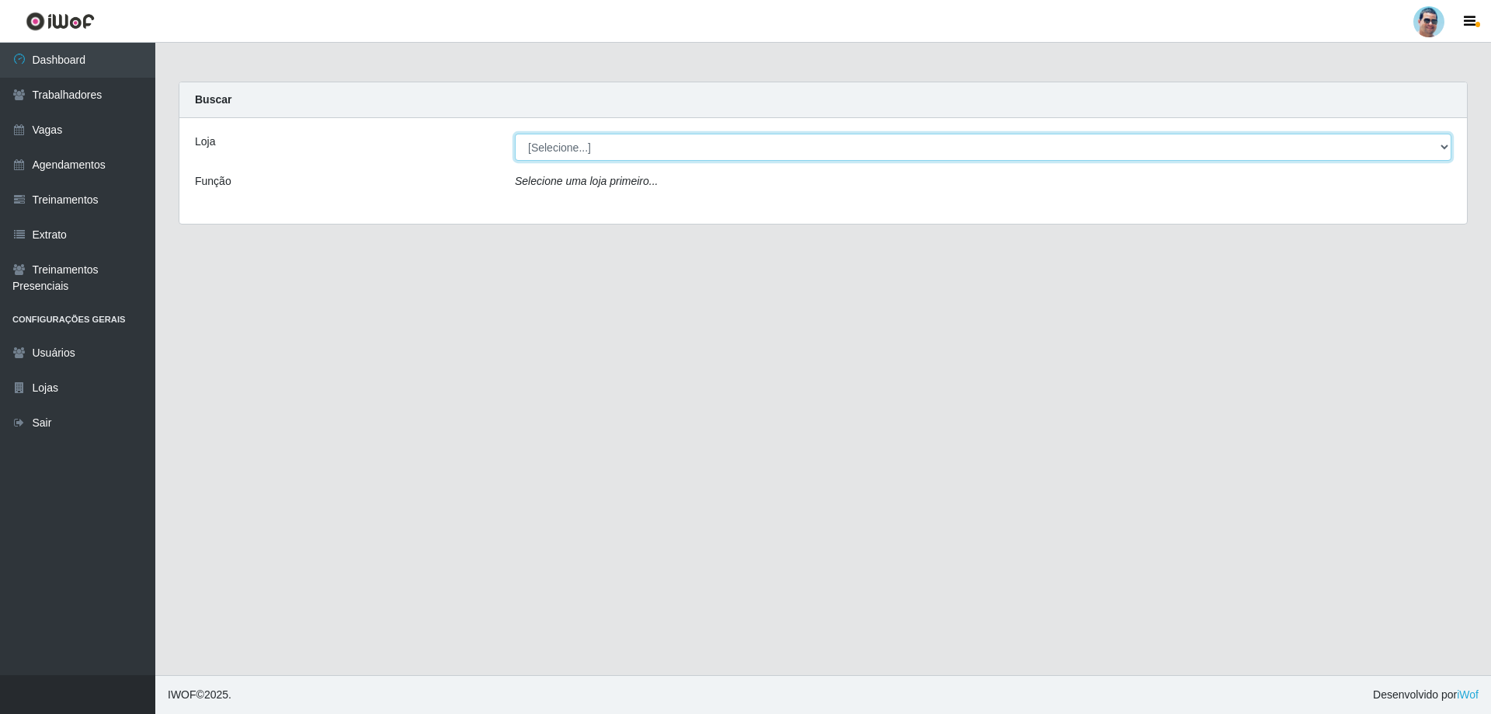
drag, startPoint x: 759, startPoint y: 151, endPoint x: 696, endPoint y: 142, distance: 62.8
click at [759, 151] on select "[Selecione...] Mercadinho Extrabom" at bounding box center [983, 147] width 936 height 27
select select "175"
click at [515, 134] on select "[Selecione...] Mercadinho Extrabom" at bounding box center [983, 147] width 936 height 27
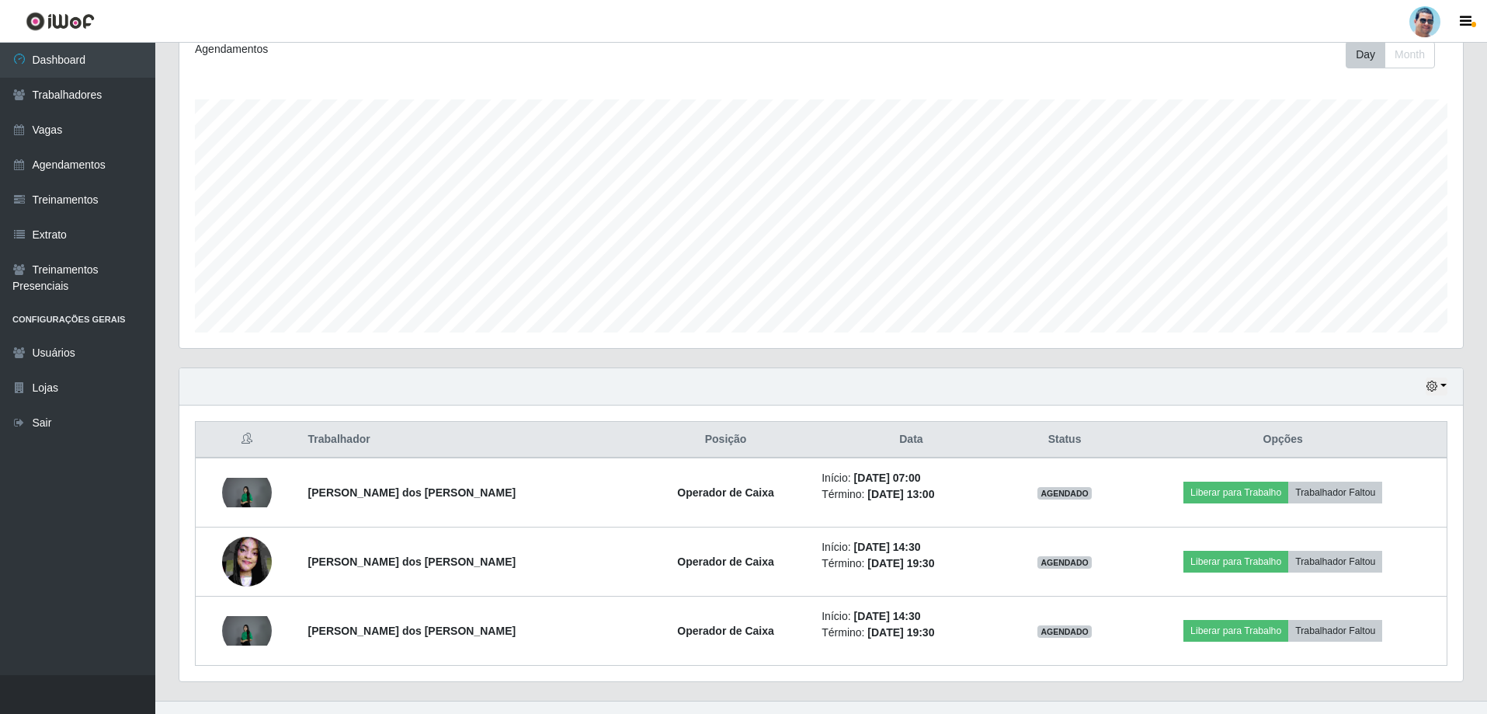
scroll to position [248, 0]
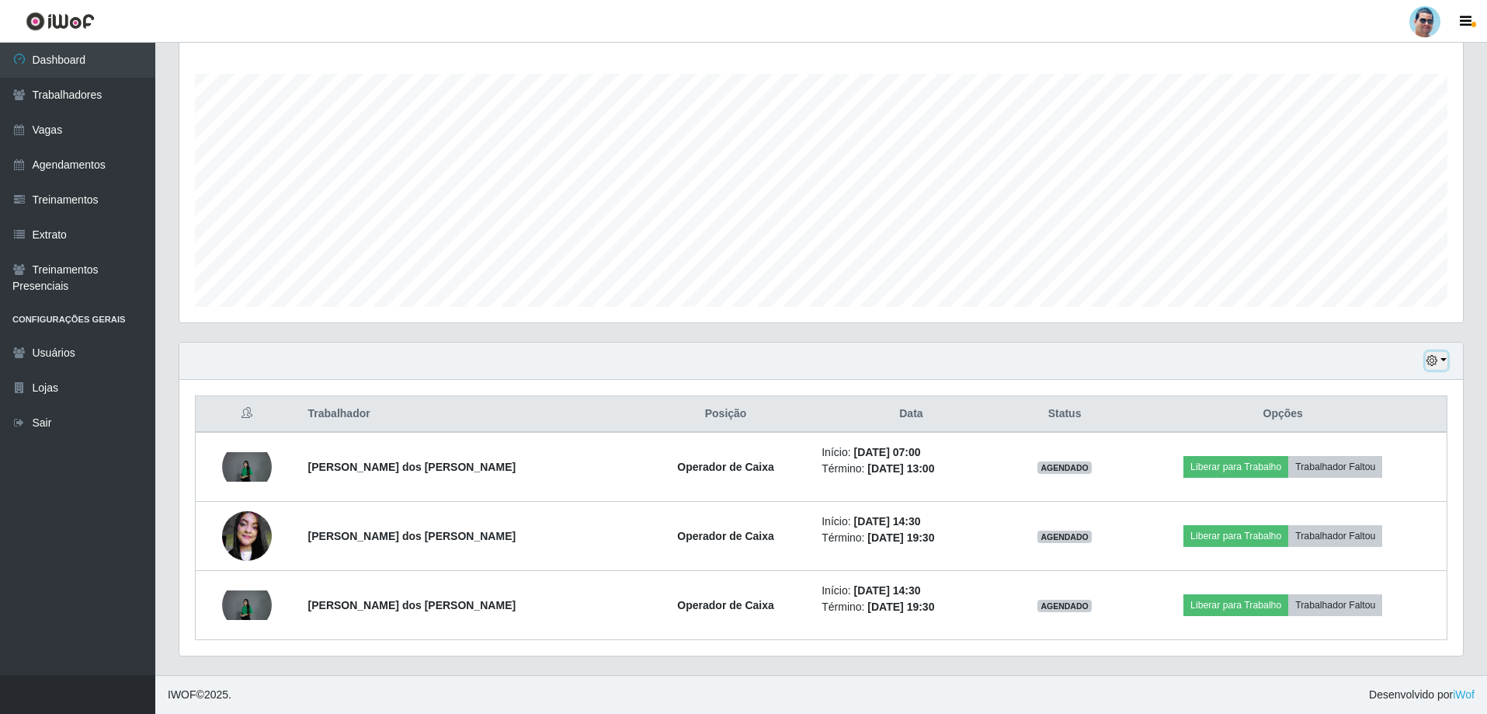
click at [1429, 364] on icon "button" at bounding box center [1431, 360] width 11 height 11
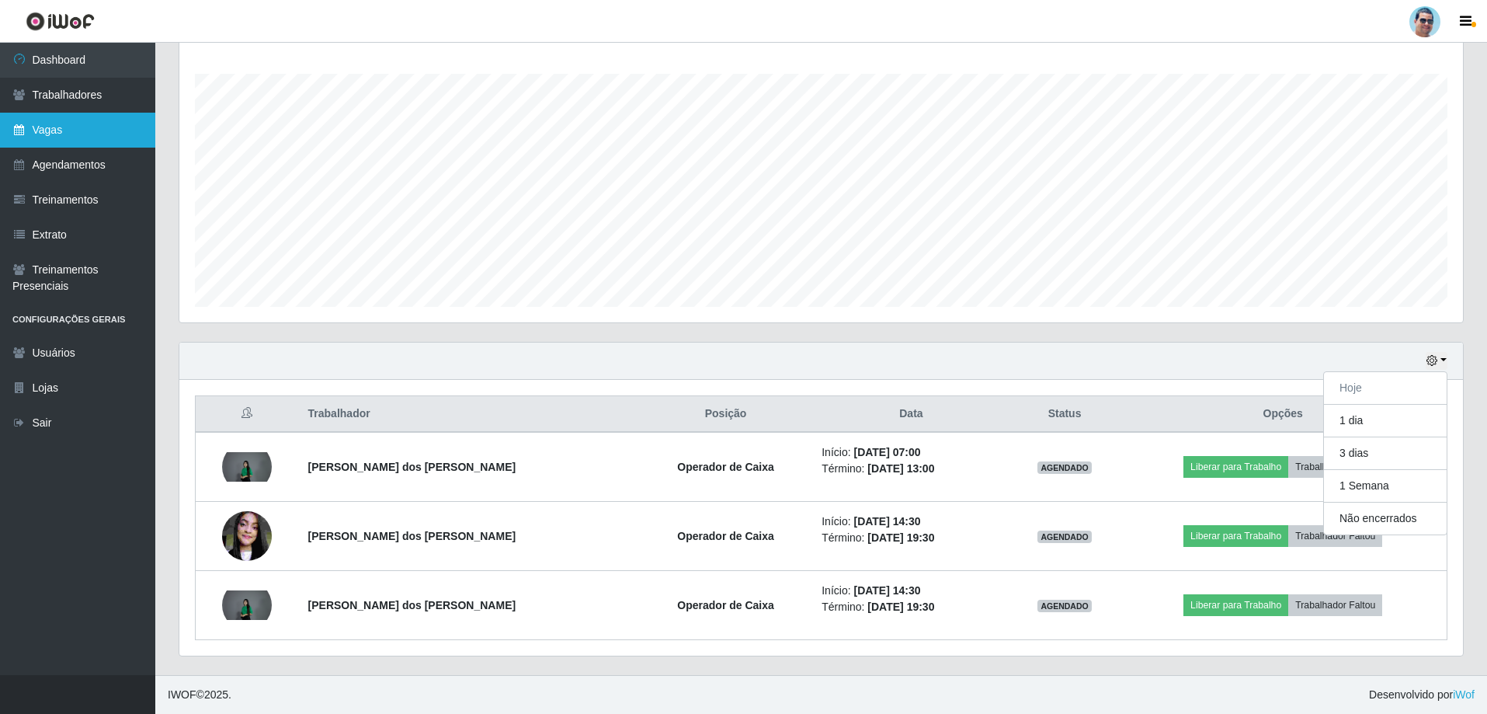
click at [102, 131] on link "Vagas" at bounding box center [77, 130] width 155 height 35
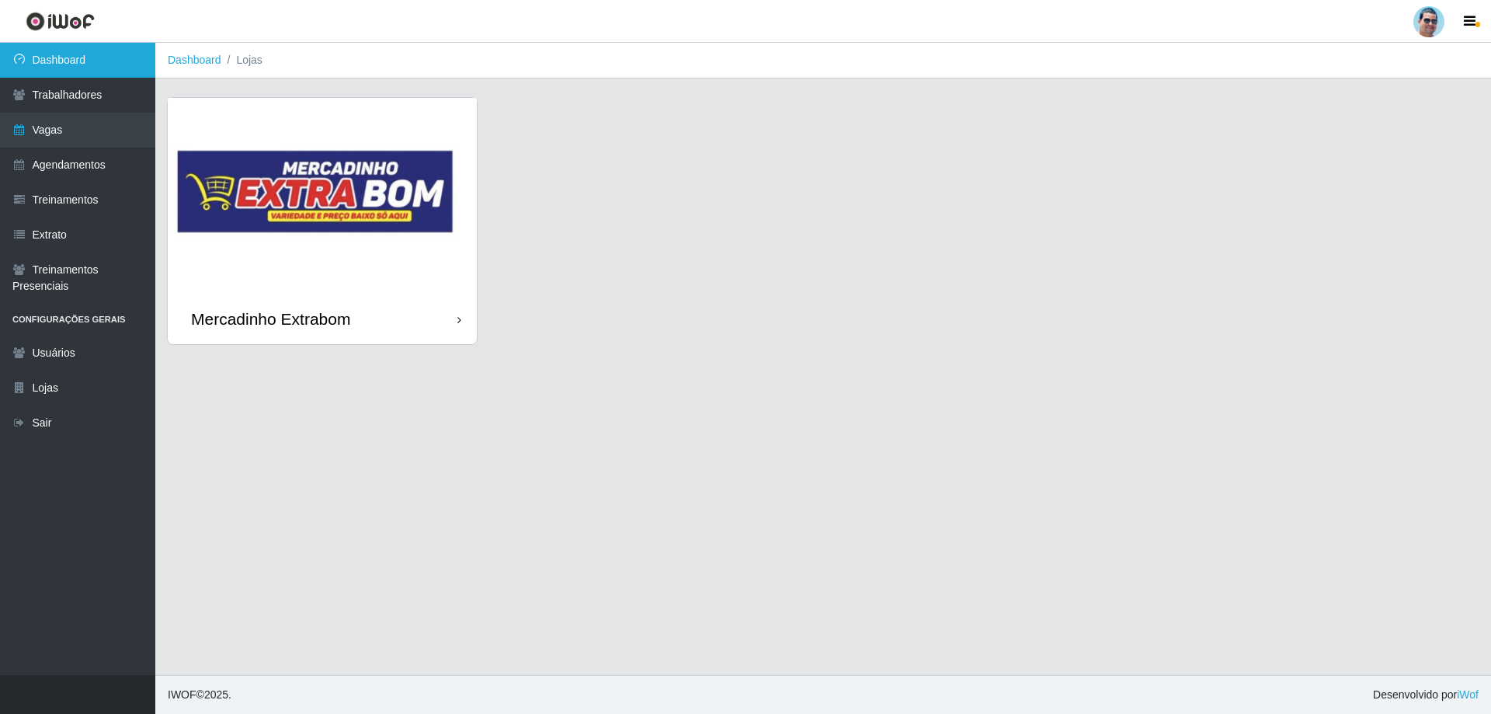
click at [57, 54] on link "Dashboard" at bounding box center [77, 60] width 155 height 35
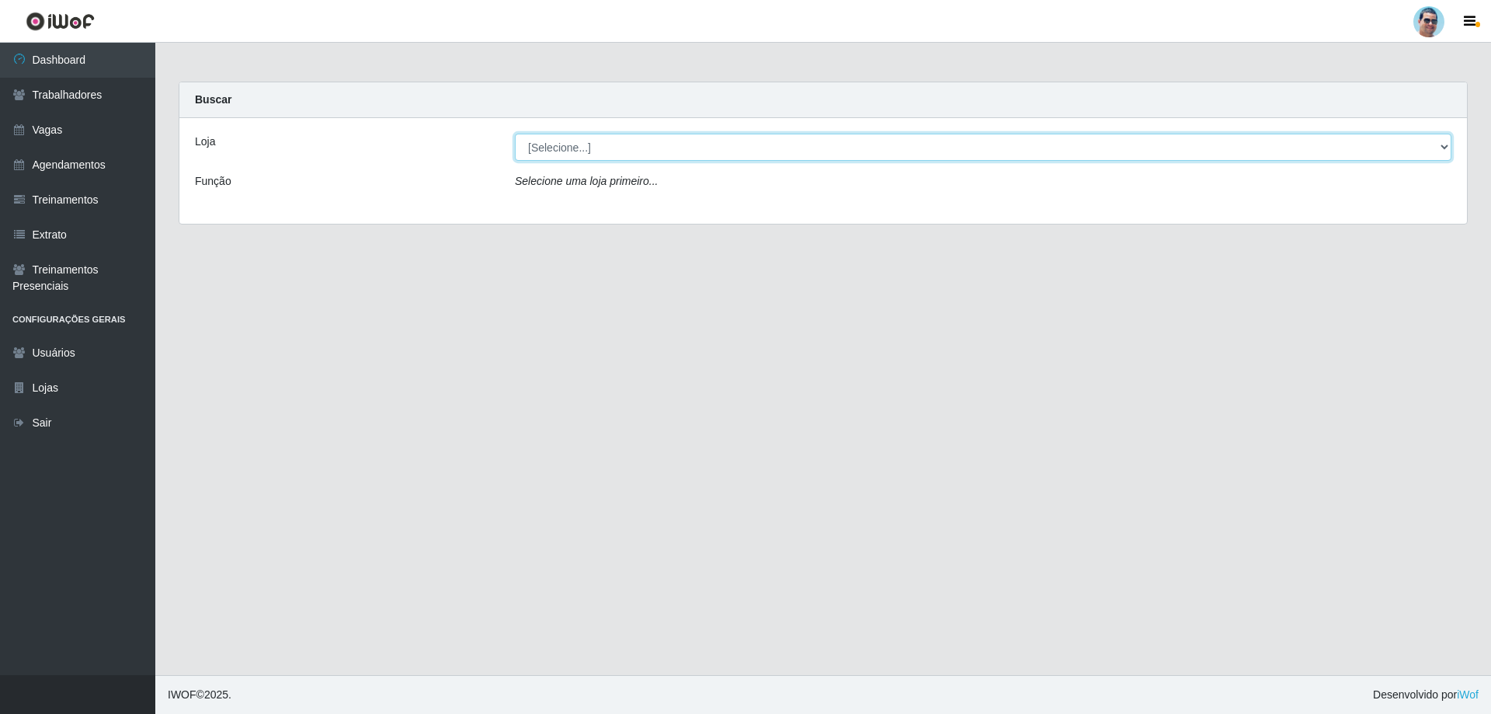
click at [731, 144] on select "[Selecione...] Mercadinho Extrabom" at bounding box center [983, 147] width 936 height 27
select select "175"
click at [515, 134] on select "[Selecione...] Mercadinho Extrabom" at bounding box center [983, 147] width 936 height 27
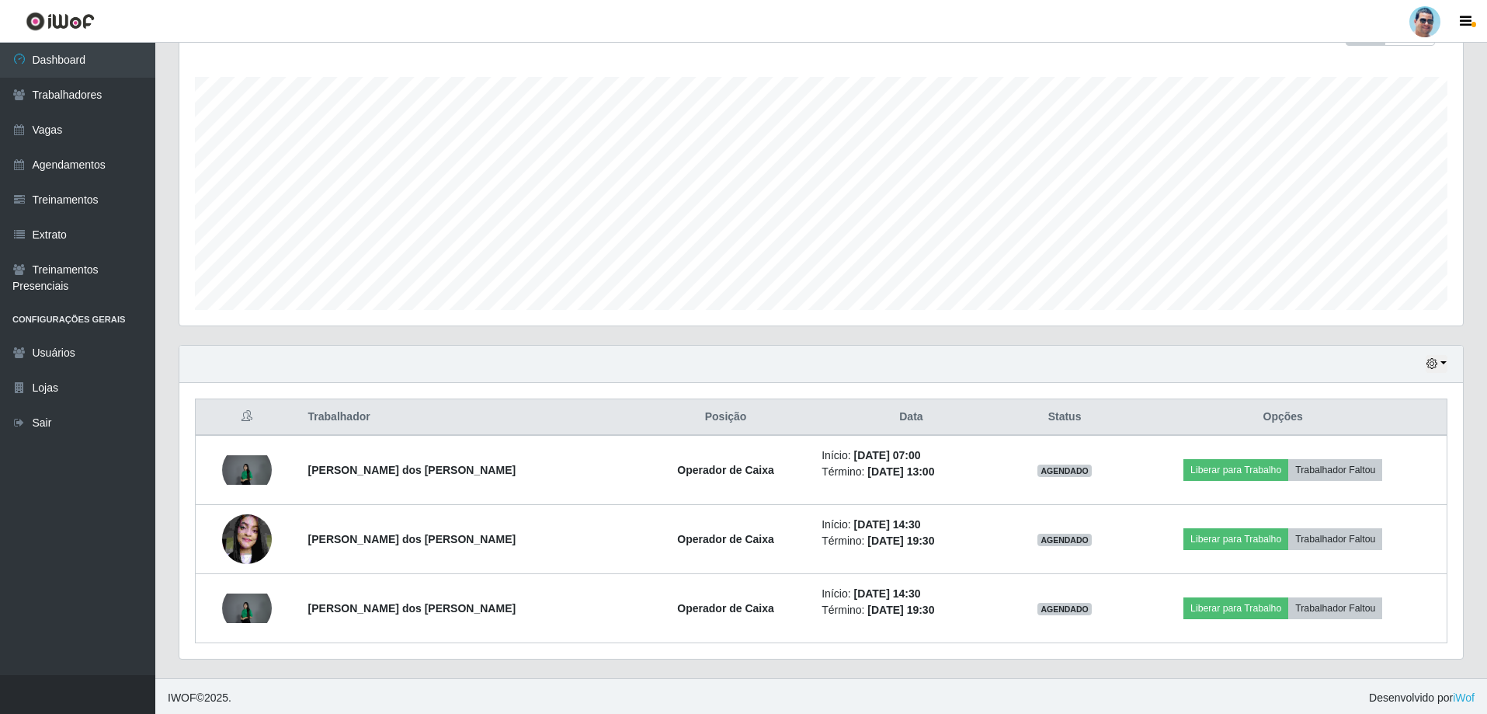
scroll to position [248, 0]
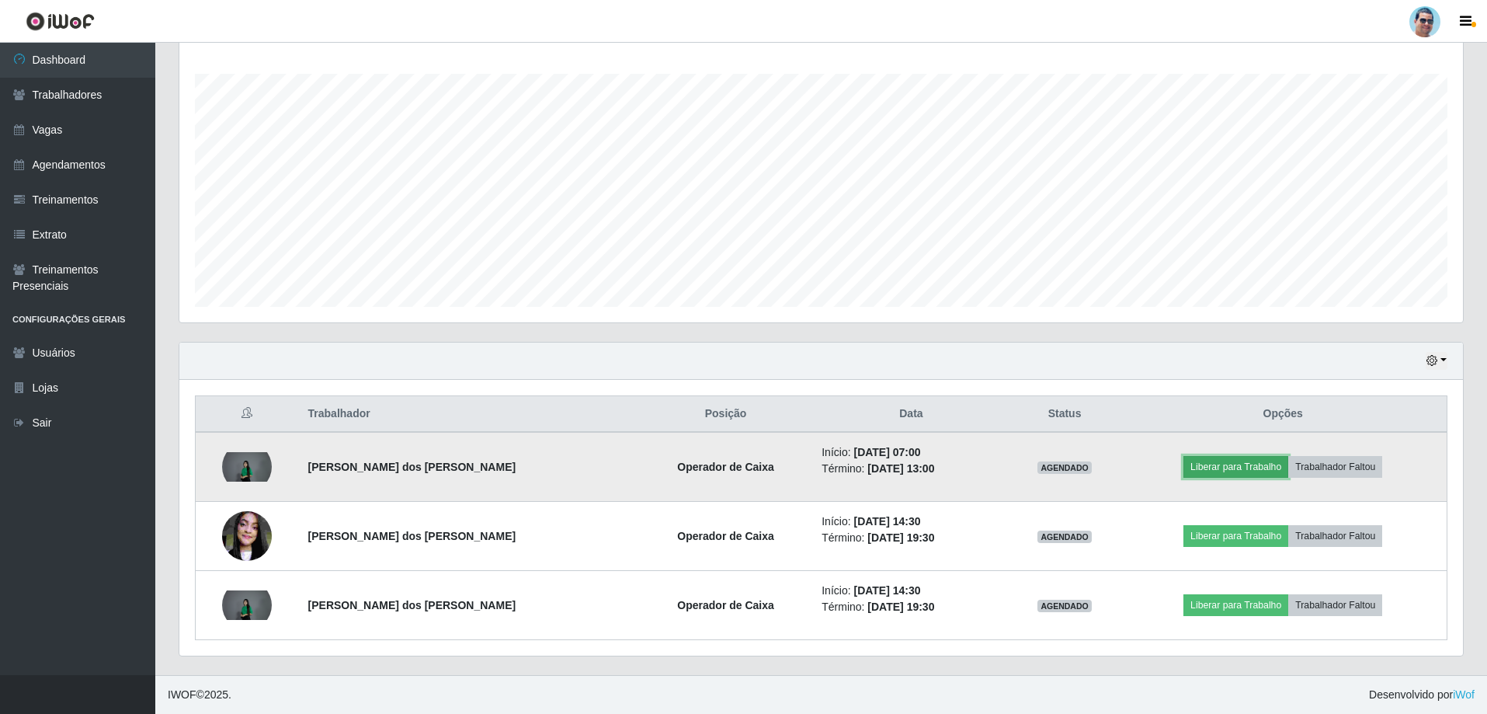
click at [1228, 460] on button "Liberar para Trabalho" at bounding box center [1235, 467] width 105 height 22
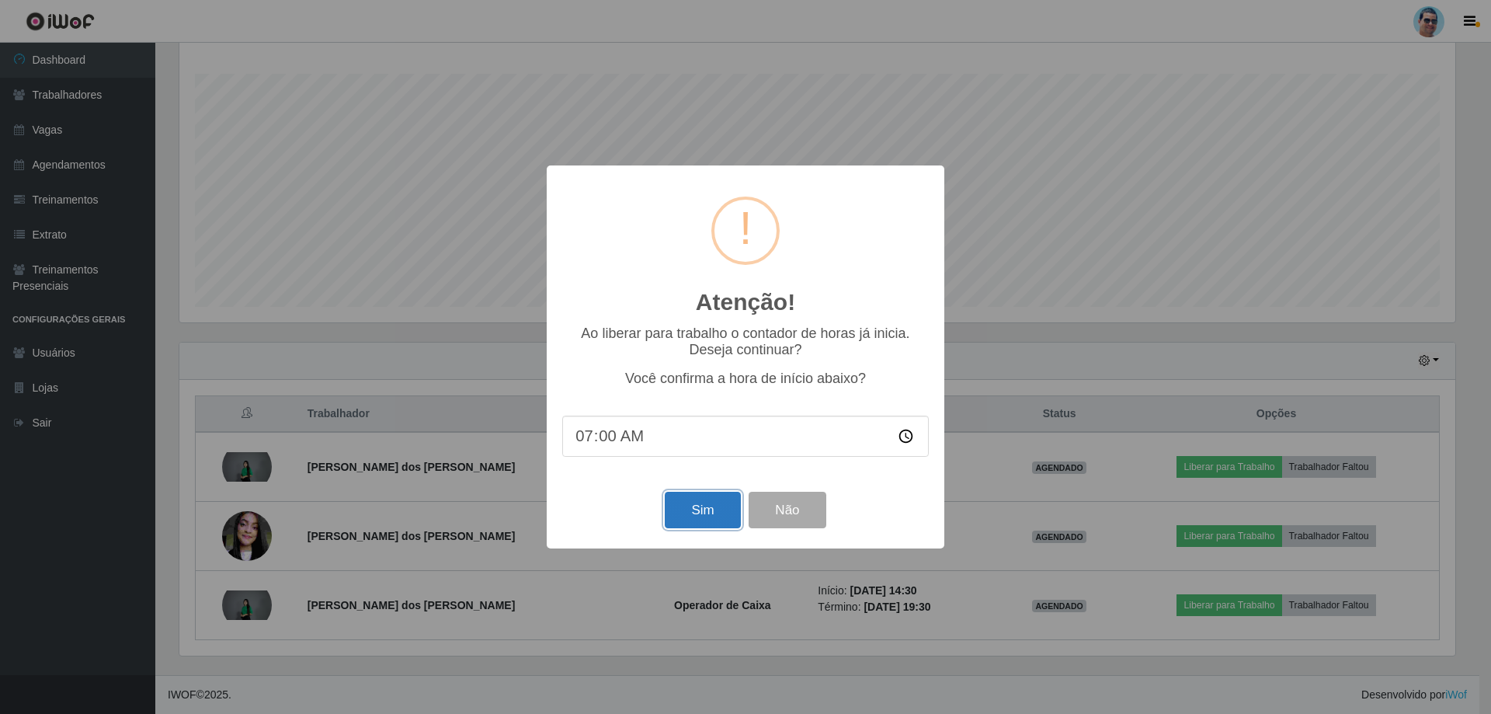
click at [689, 526] on button "Sim" at bounding box center [702, 509] width 75 height 36
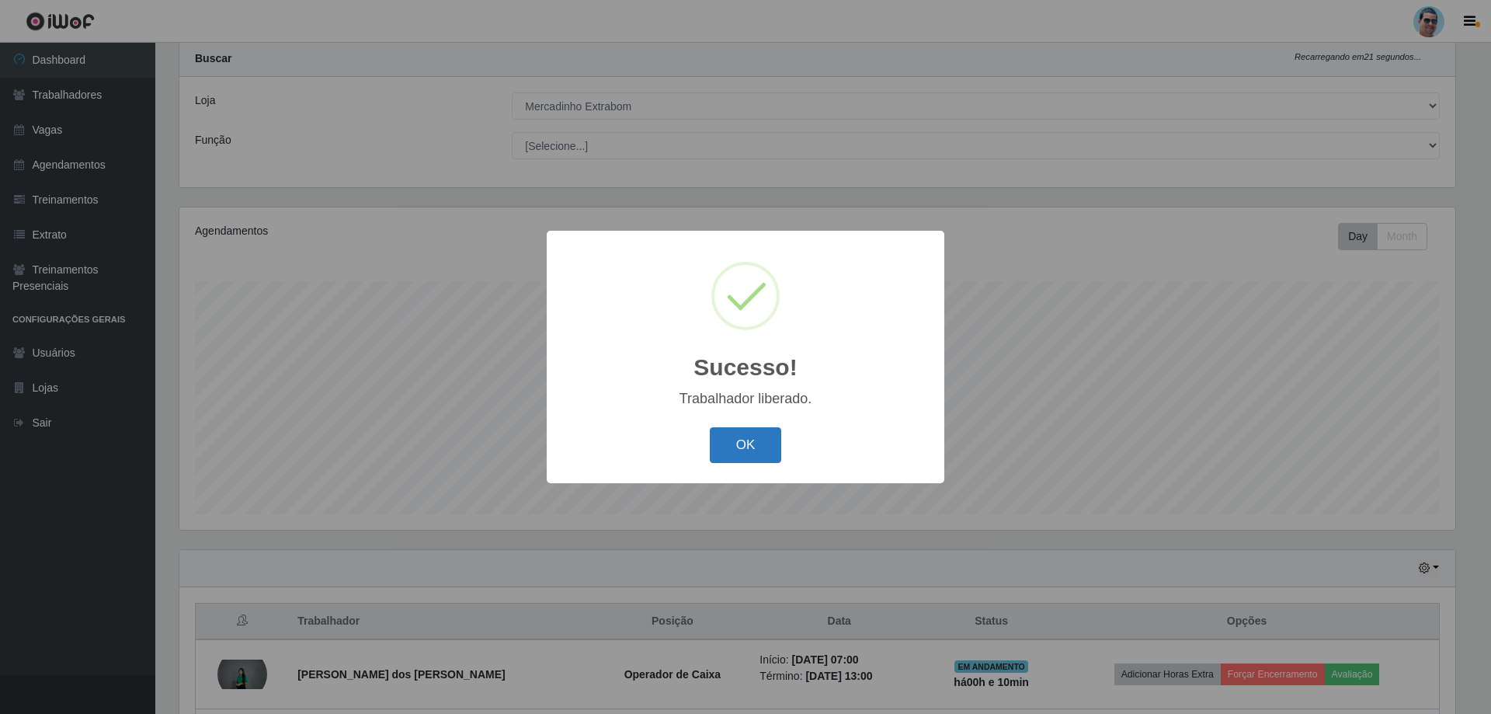
click at [763, 450] on button "OK" at bounding box center [746, 445] width 72 height 36
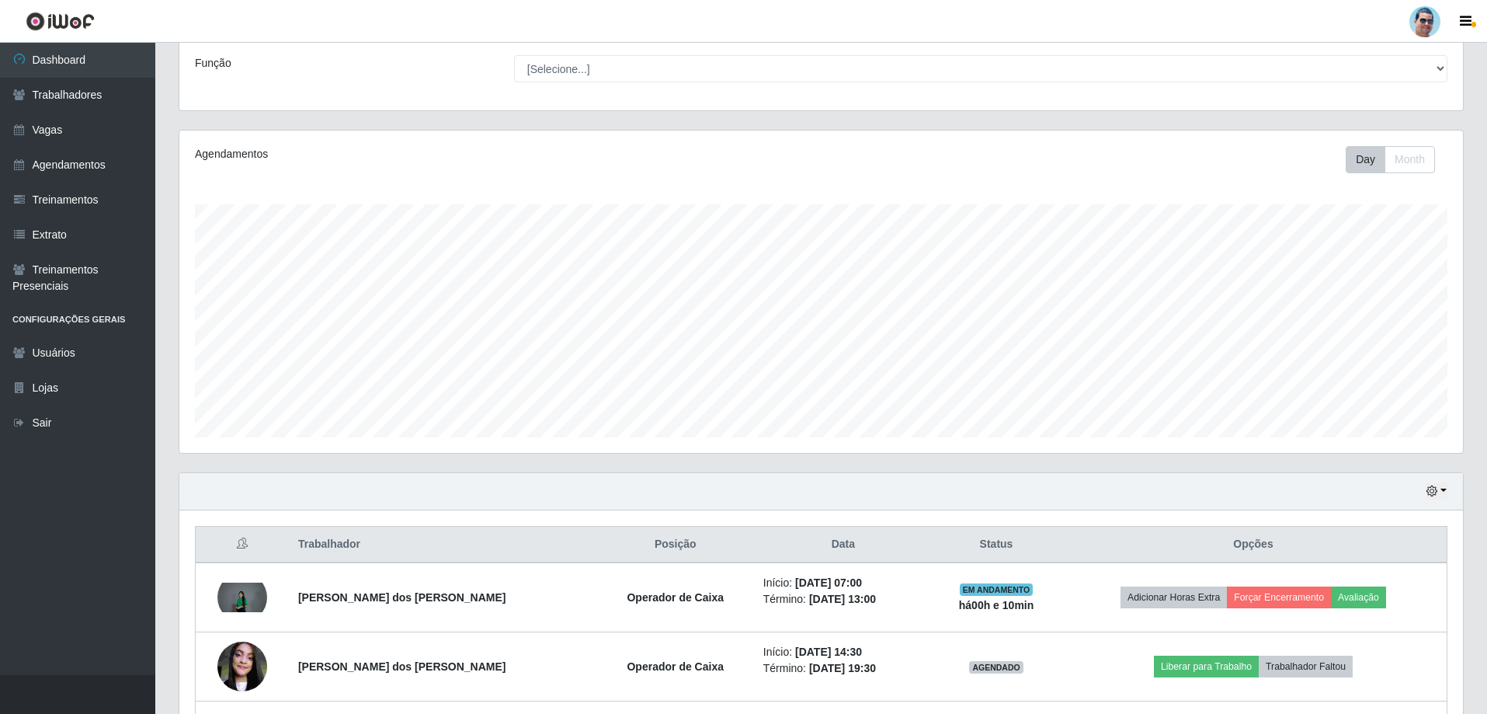
scroll to position [248, 0]
